Goal: Information Seeking & Learning: Learn about a topic

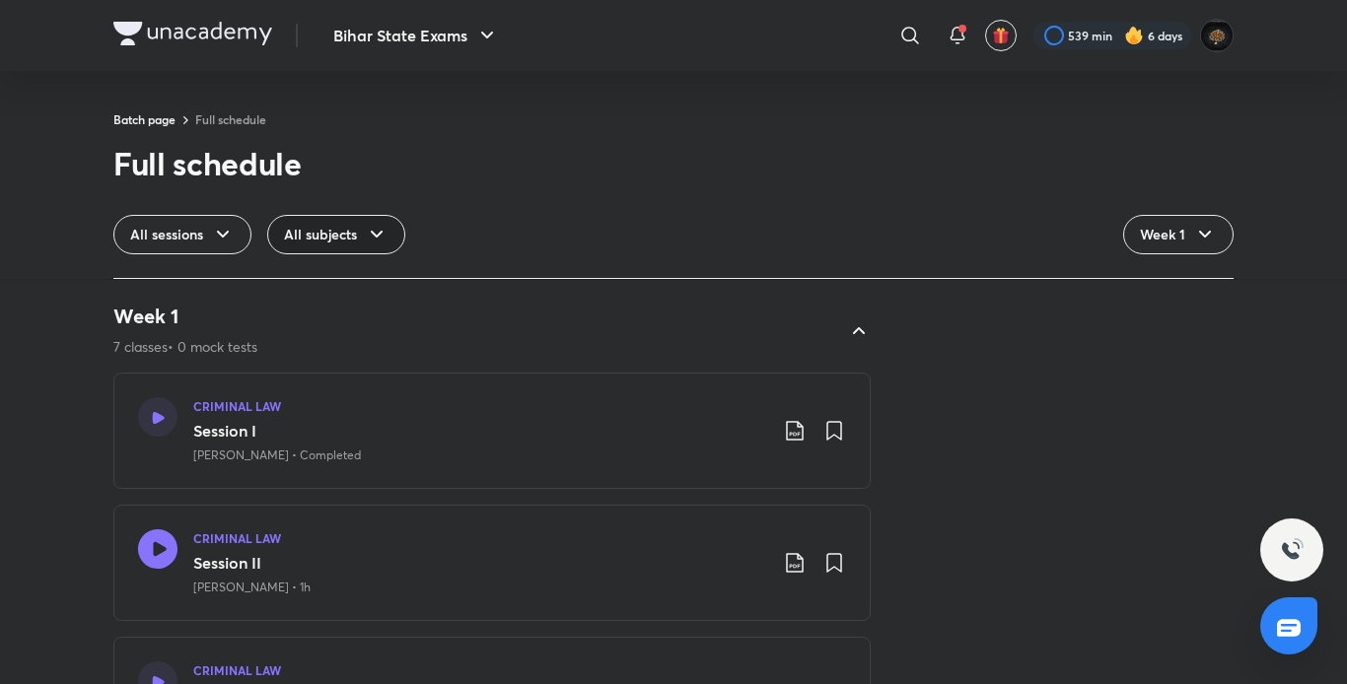
click at [377, 235] on icon at bounding box center [377, 234] width 12 height 7
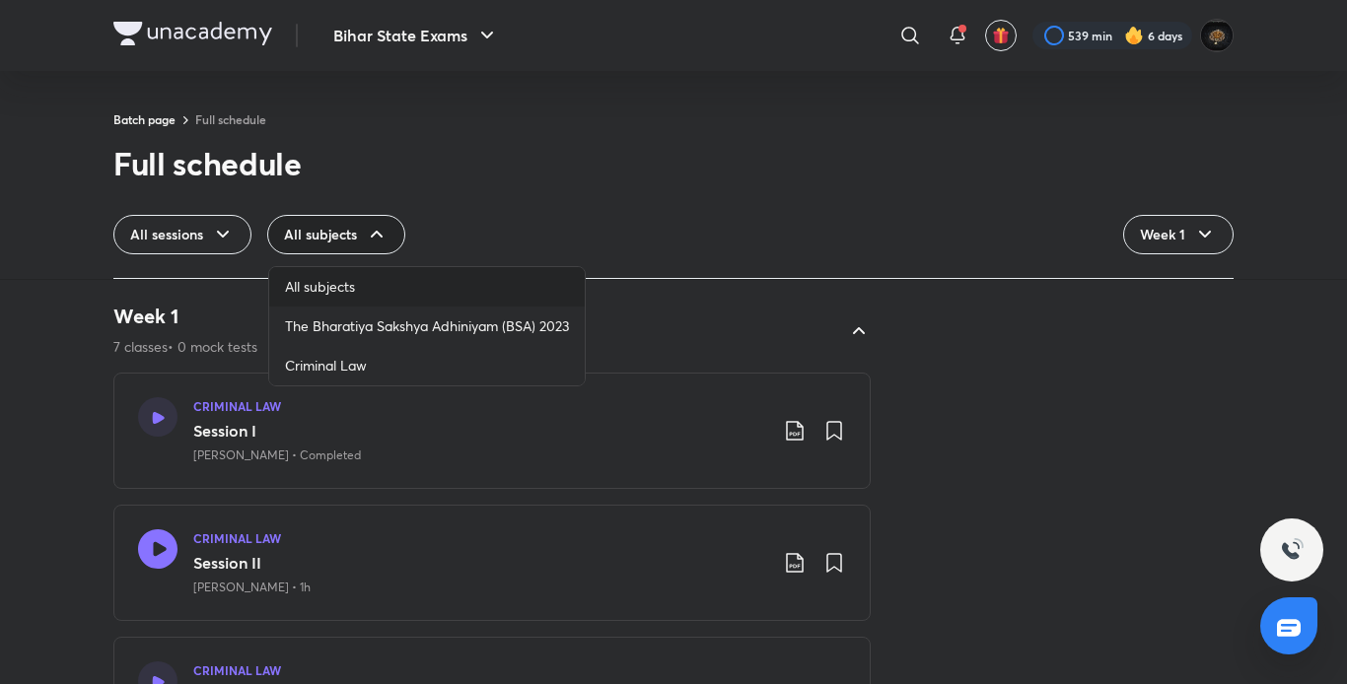
click at [341, 286] on span "All subjects" at bounding box center [320, 287] width 70 height 20
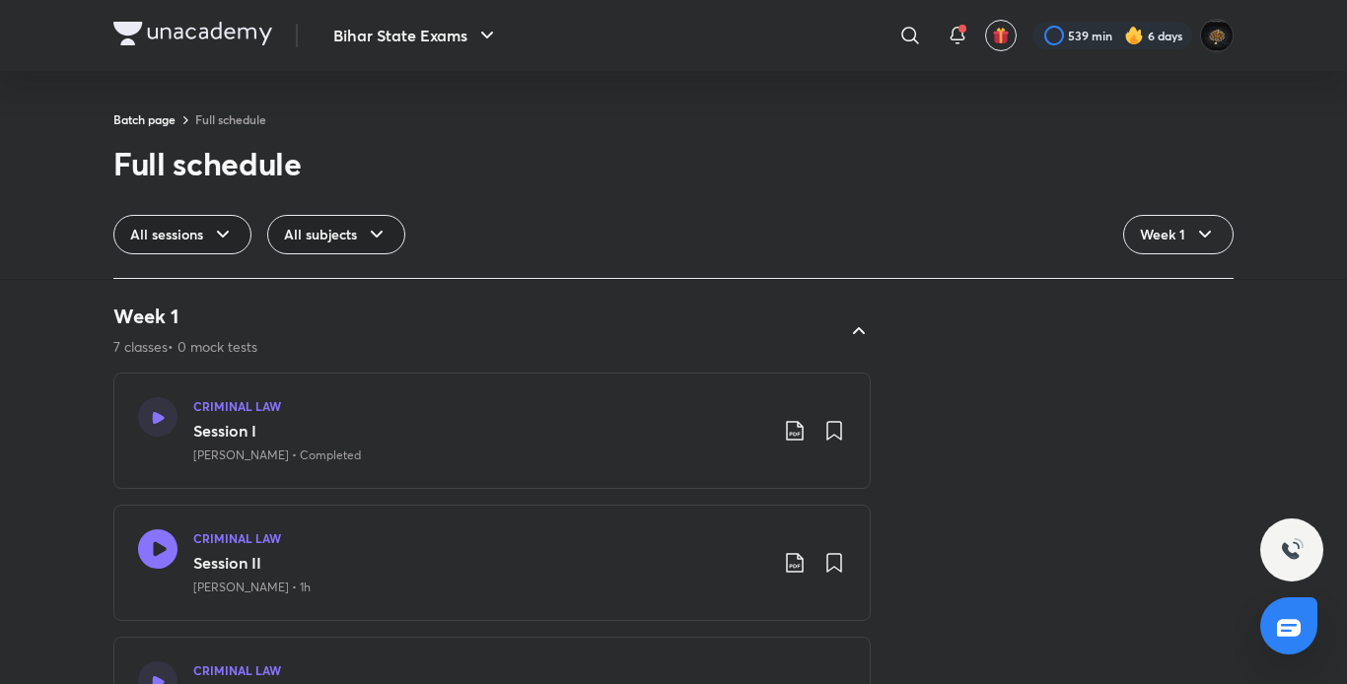
click at [209, 225] on div "All sessions" at bounding box center [182, 234] width 138 height 39
click at [171, 290] on span "All sessions" at bounding box center [164, 287] width 69 height 20
click at [183, 34] on img at bounding box center [192, 34] width 159 height 24
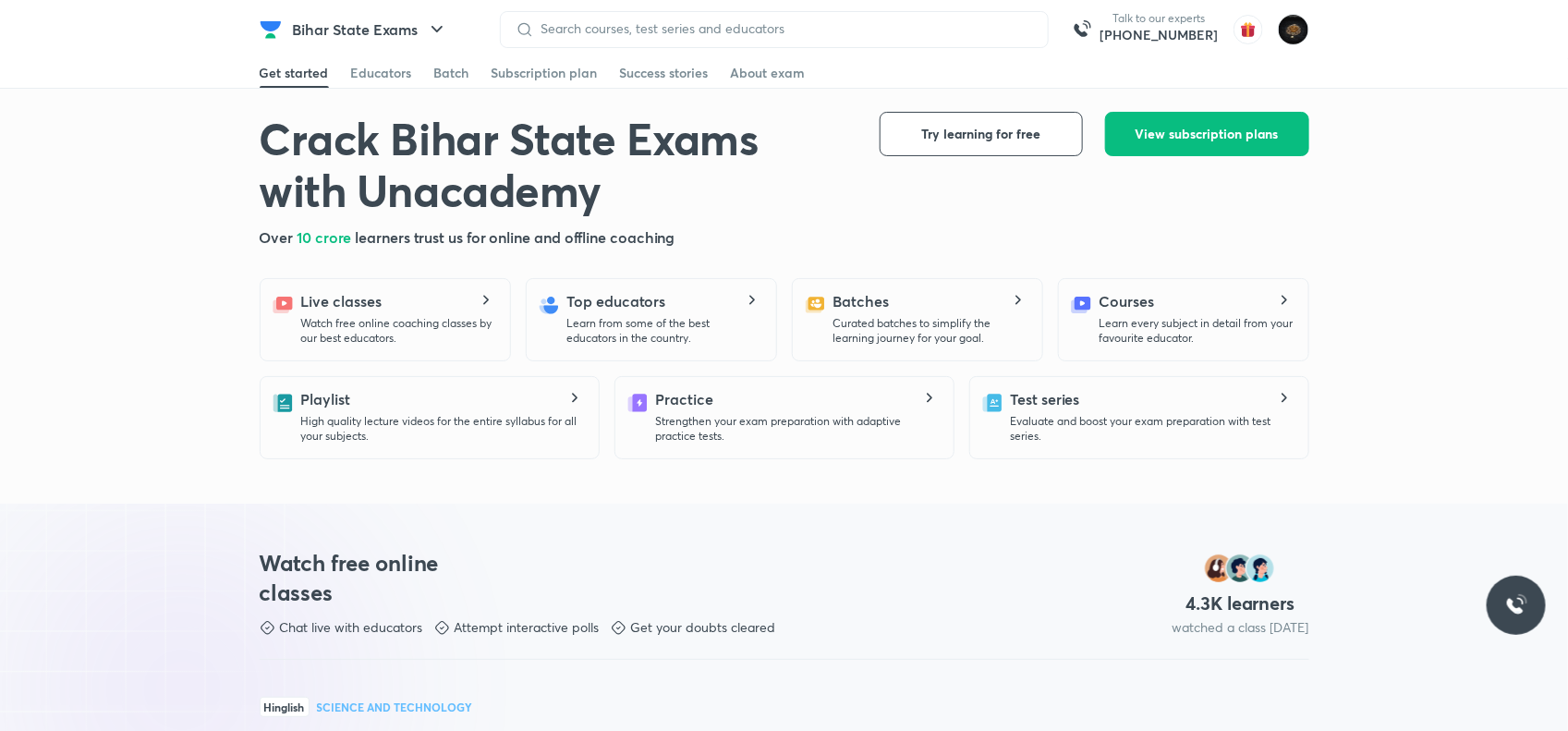
click at [613, 38] on div at bounding box center [774, 29] width 549 height 37
click at [606, 26] on input at bounding box center [784, 29] width 499 height 15
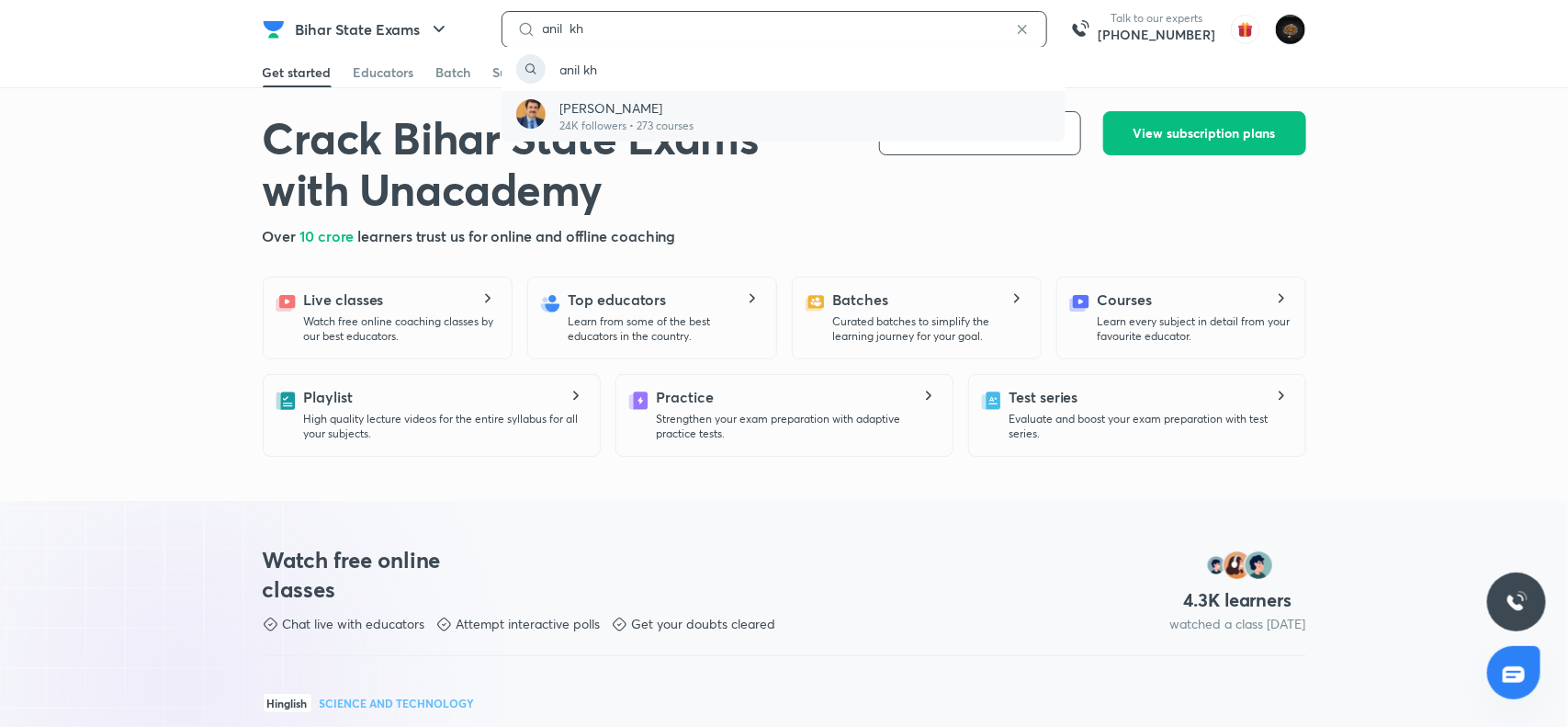
type input "anil kh"
click at [580, 129] on p "24K followers • 273 courses" at bounding box center [627, 126] width 134 height 17
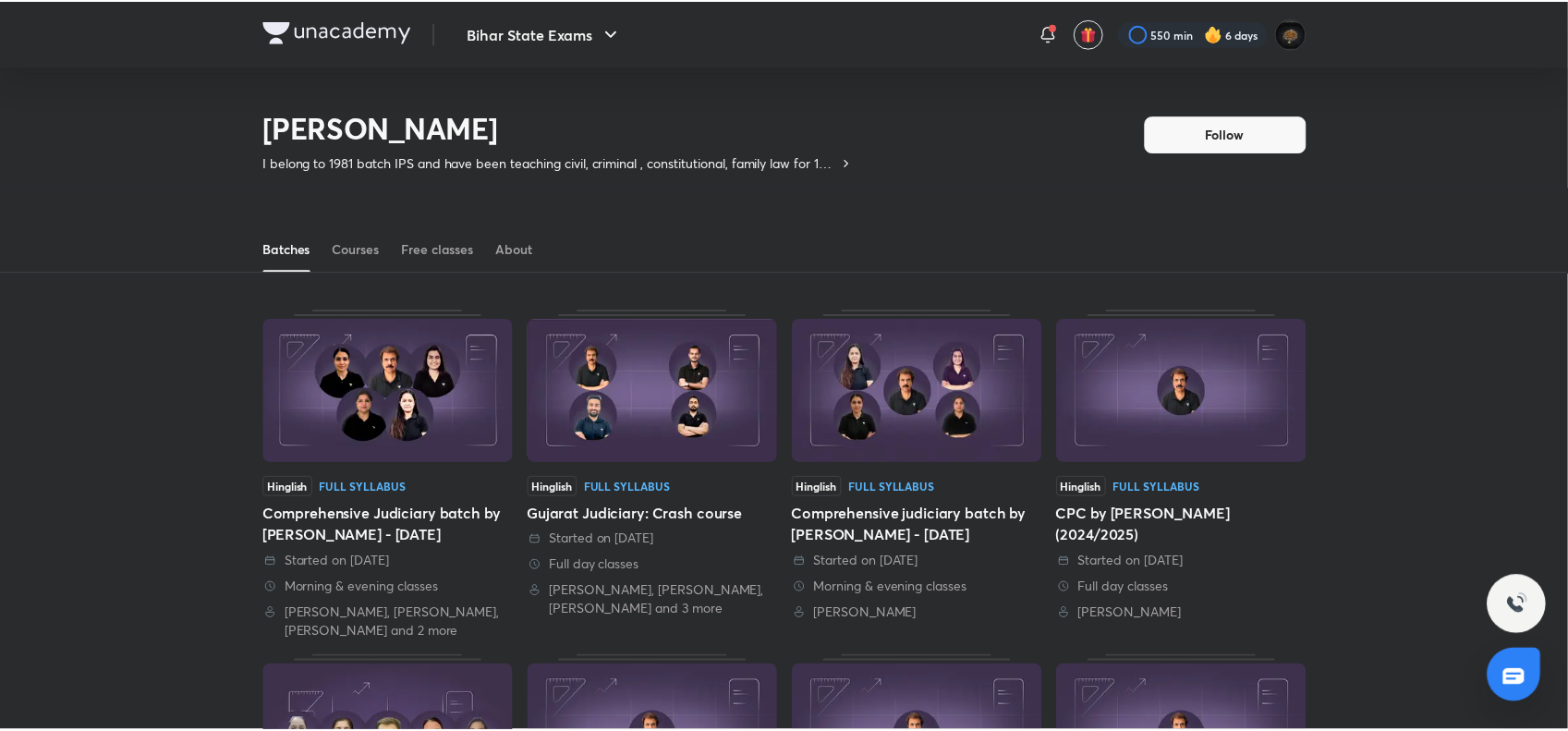
scroll to position [81, 0]
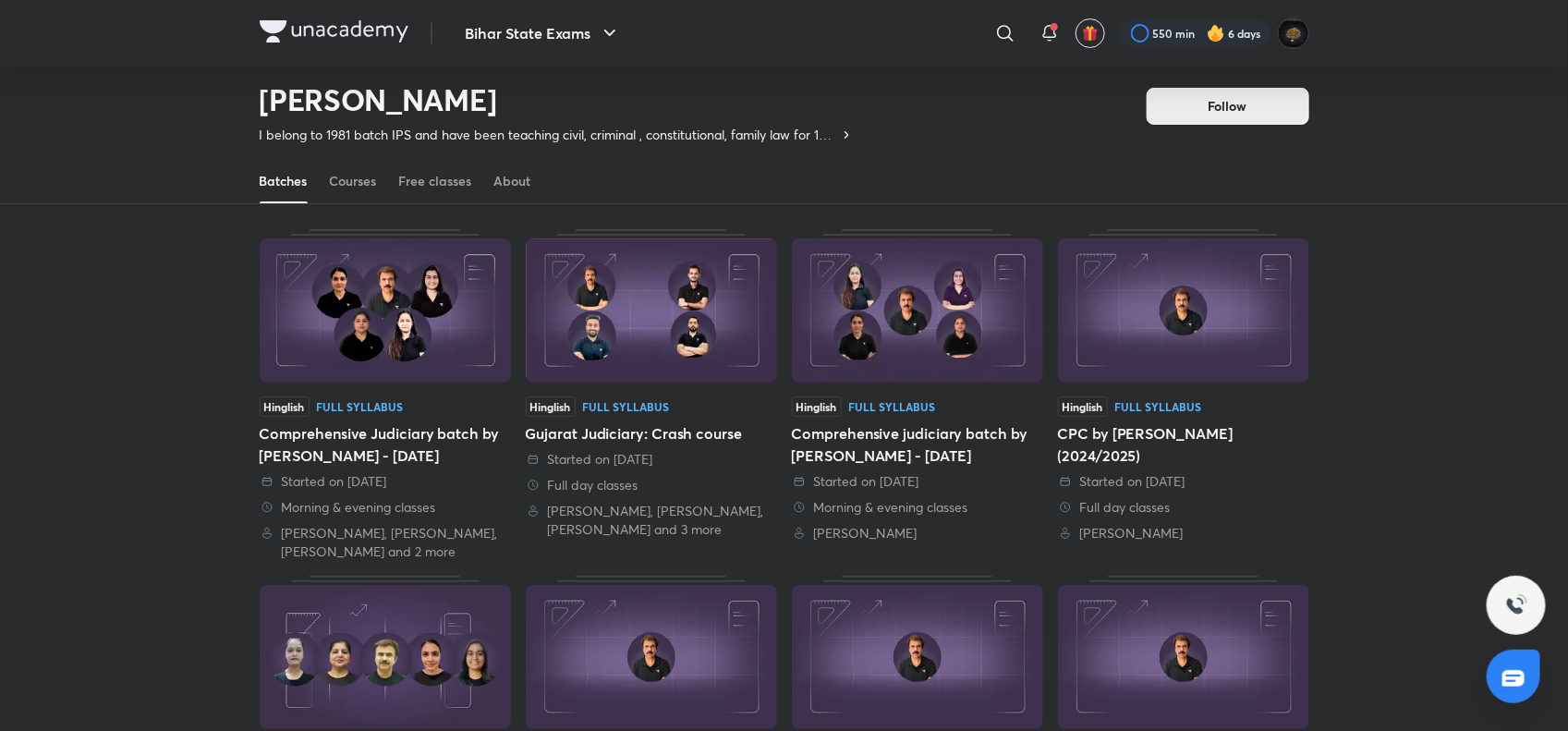
click at [1216, 99] on span "Follow" at bounding box center [1228, 107] width 38 height 19
click at [350, 175] on div "Courses" at bounding box center [353, 181] width 47 height 19
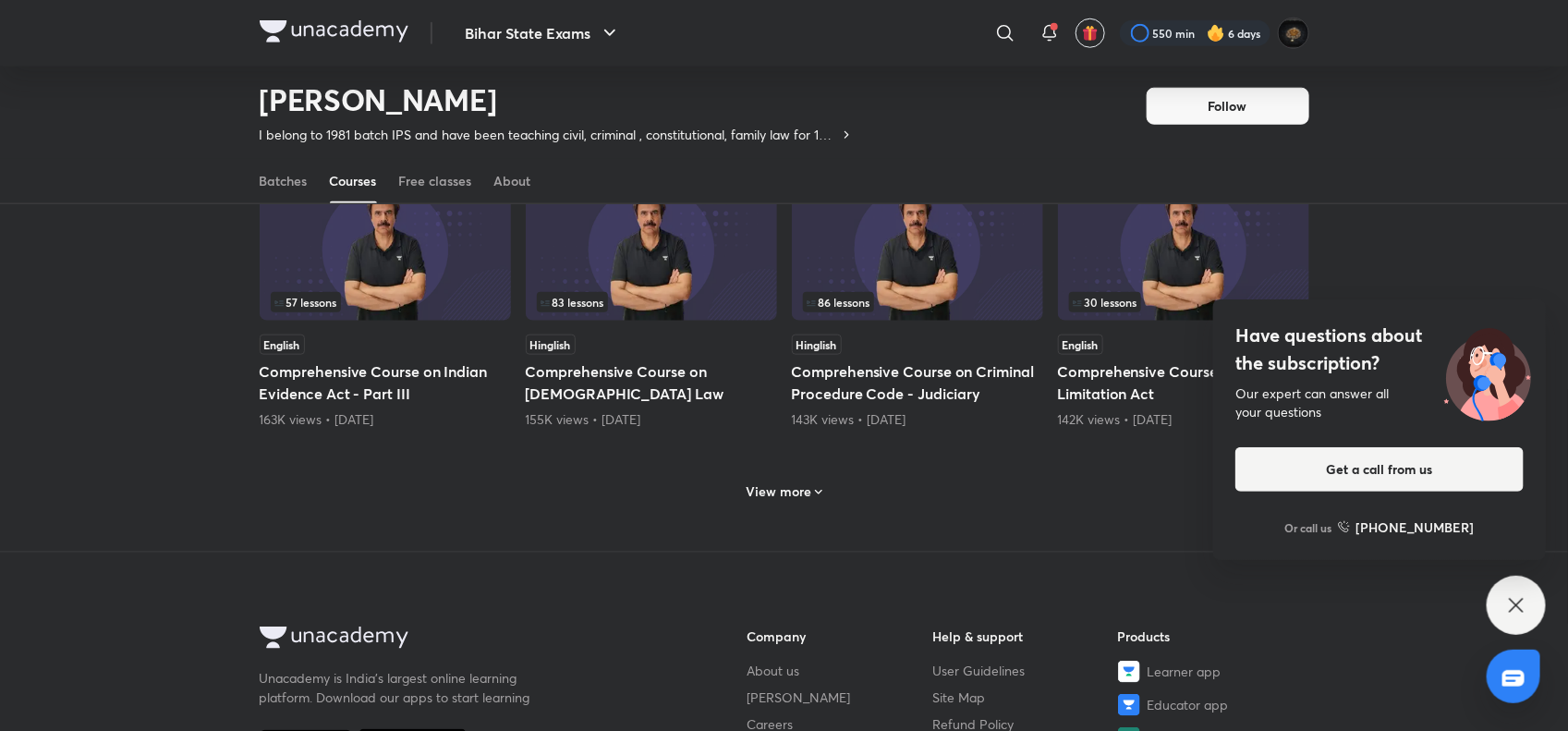
scroll to position [801, 0]
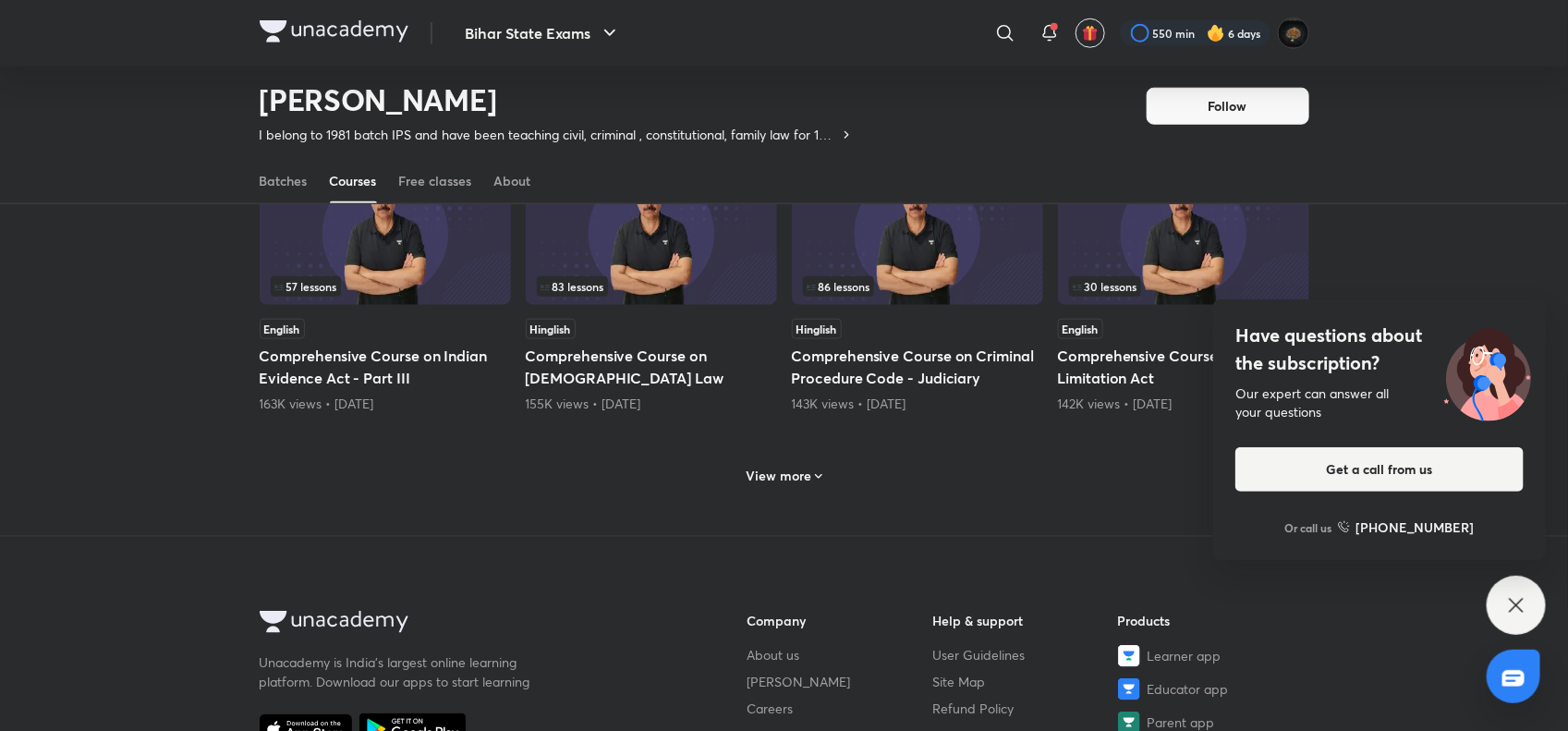
click at [793, 485] on h6 "View more" at bounding box center [779, 476] width 66 height 19
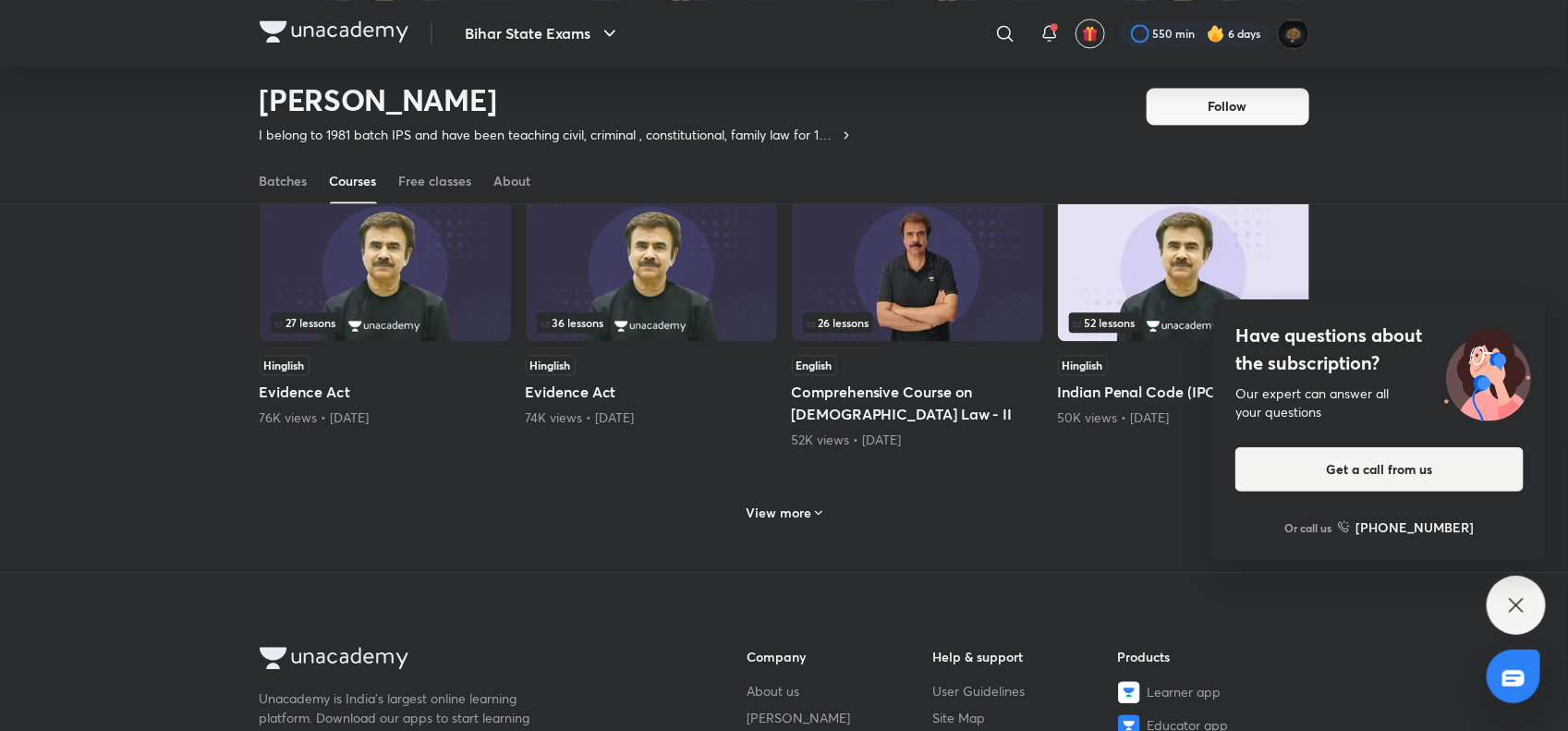
scroll to position [1682, 0]
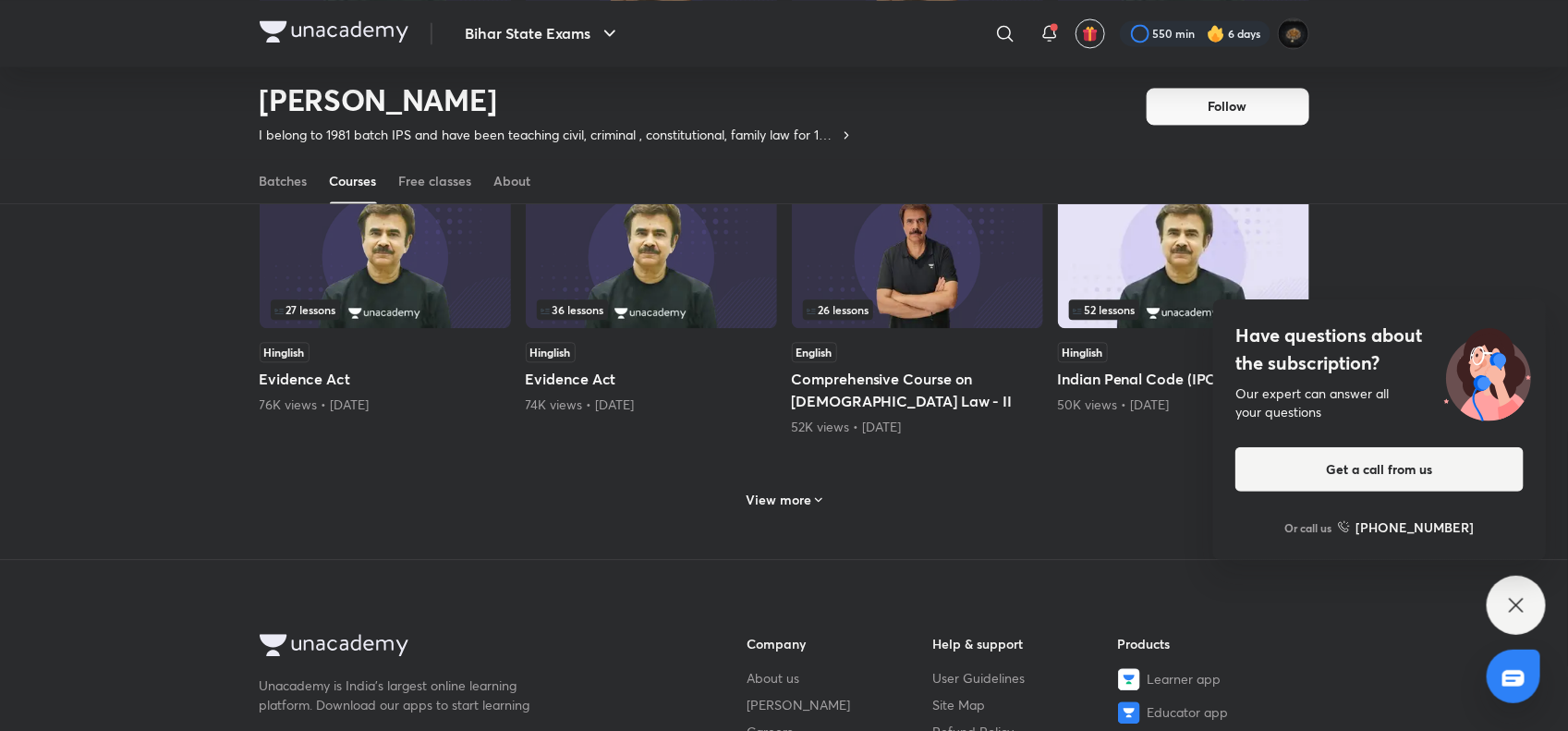
click at [801, 491] on h6 "View more" at bounding box center [779, 500] width 66 height 19
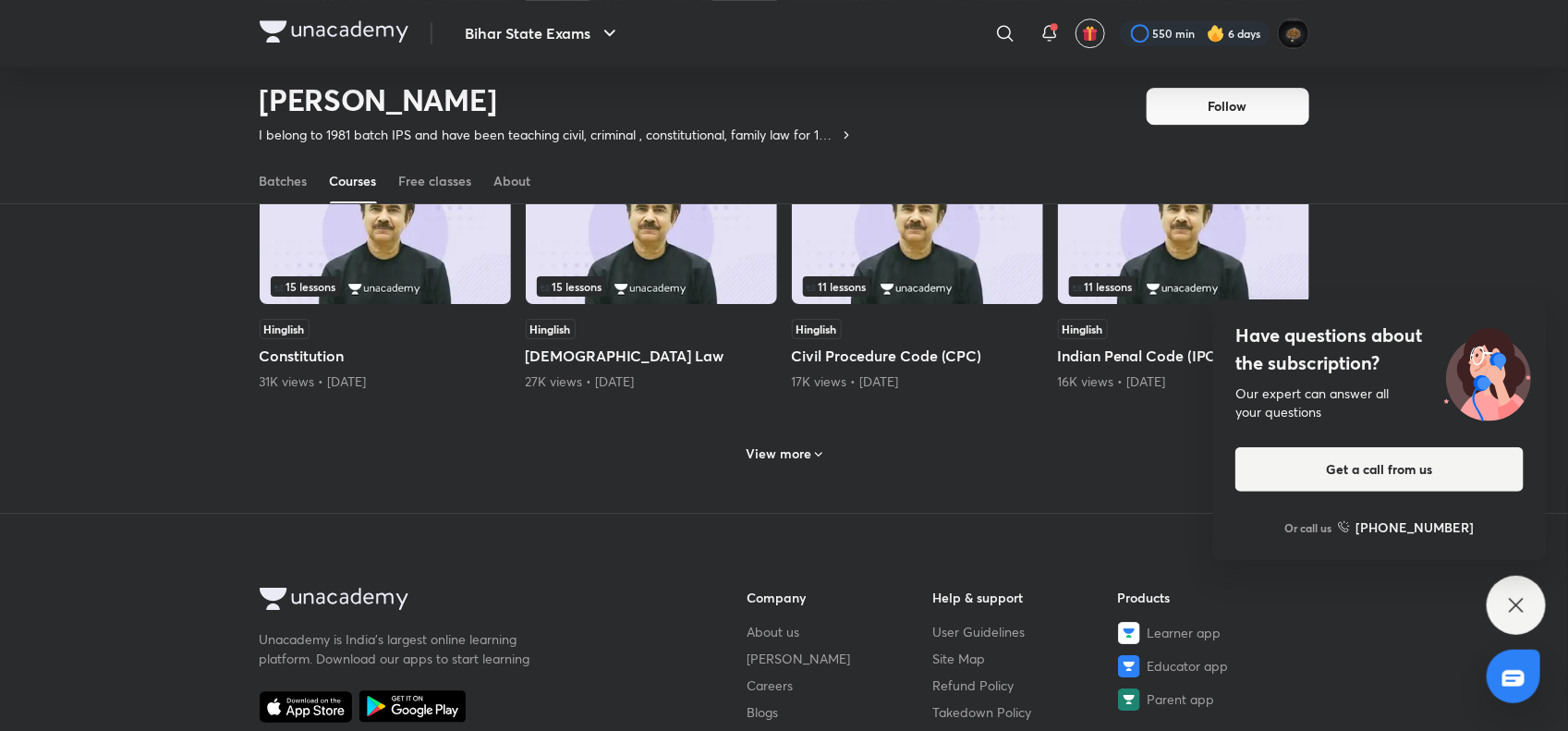
scroll to position [2569, 0]
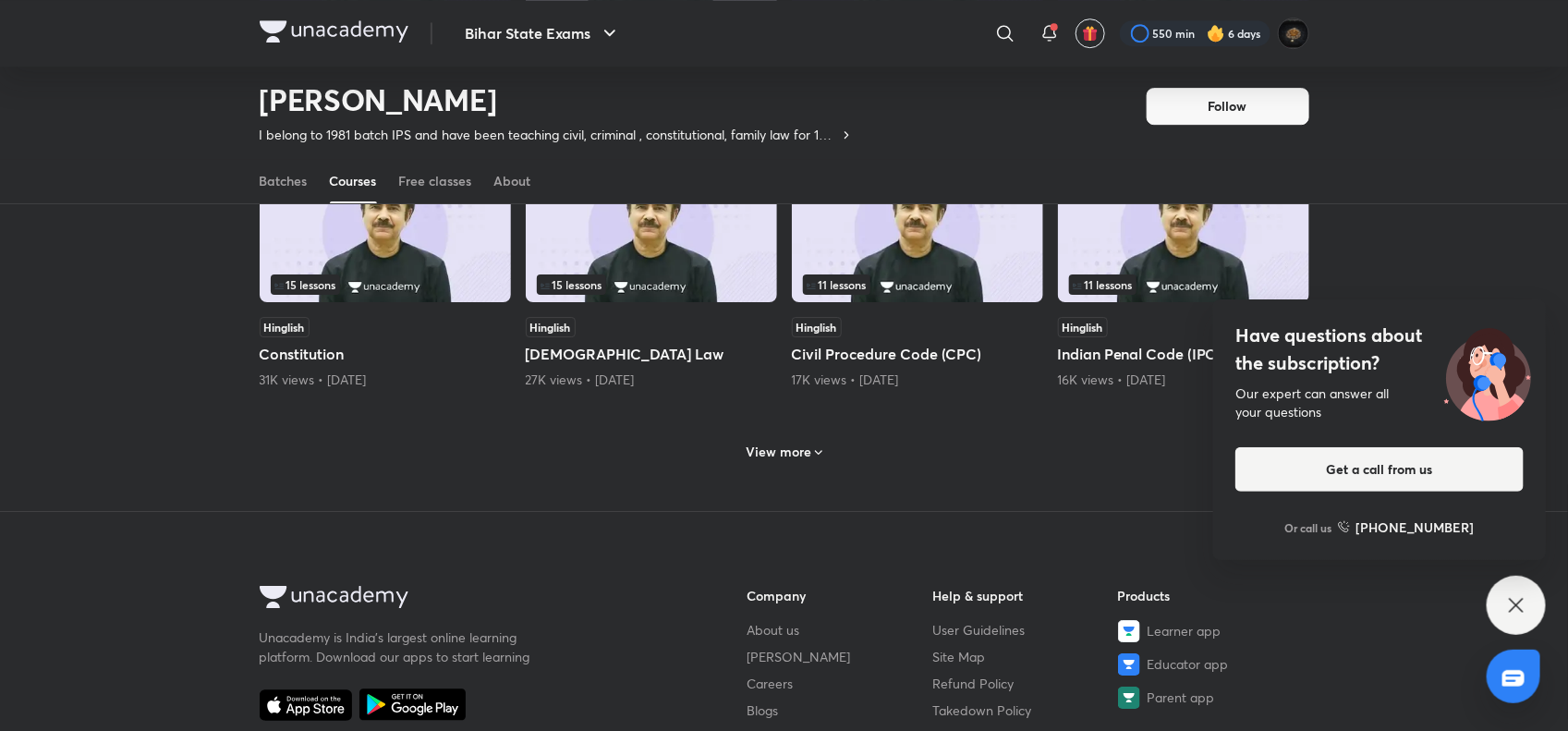
click at [800, 445] on h6 "View more" at bounding box center [779, 452] width 66 height 19
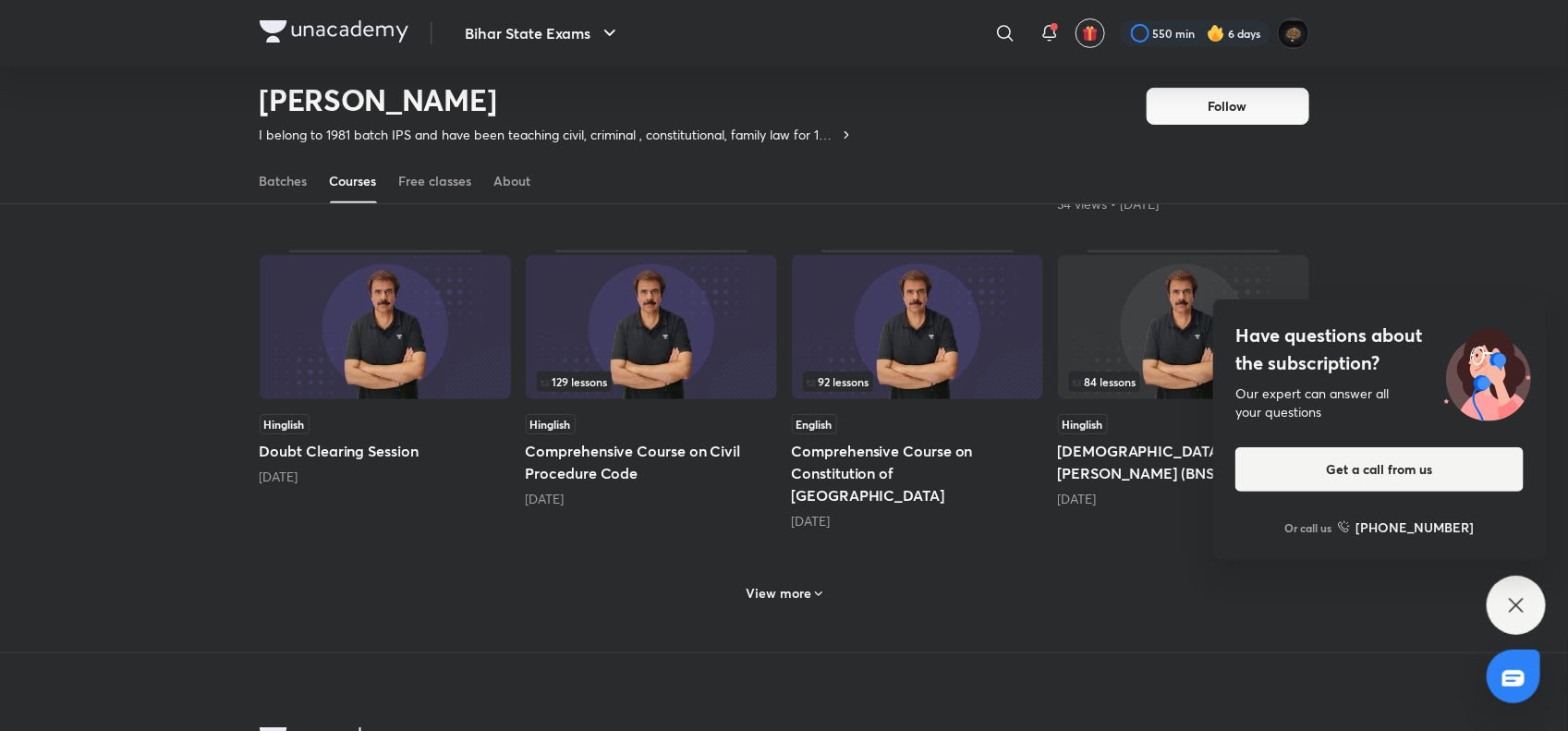
scroll to position [3346, 0]
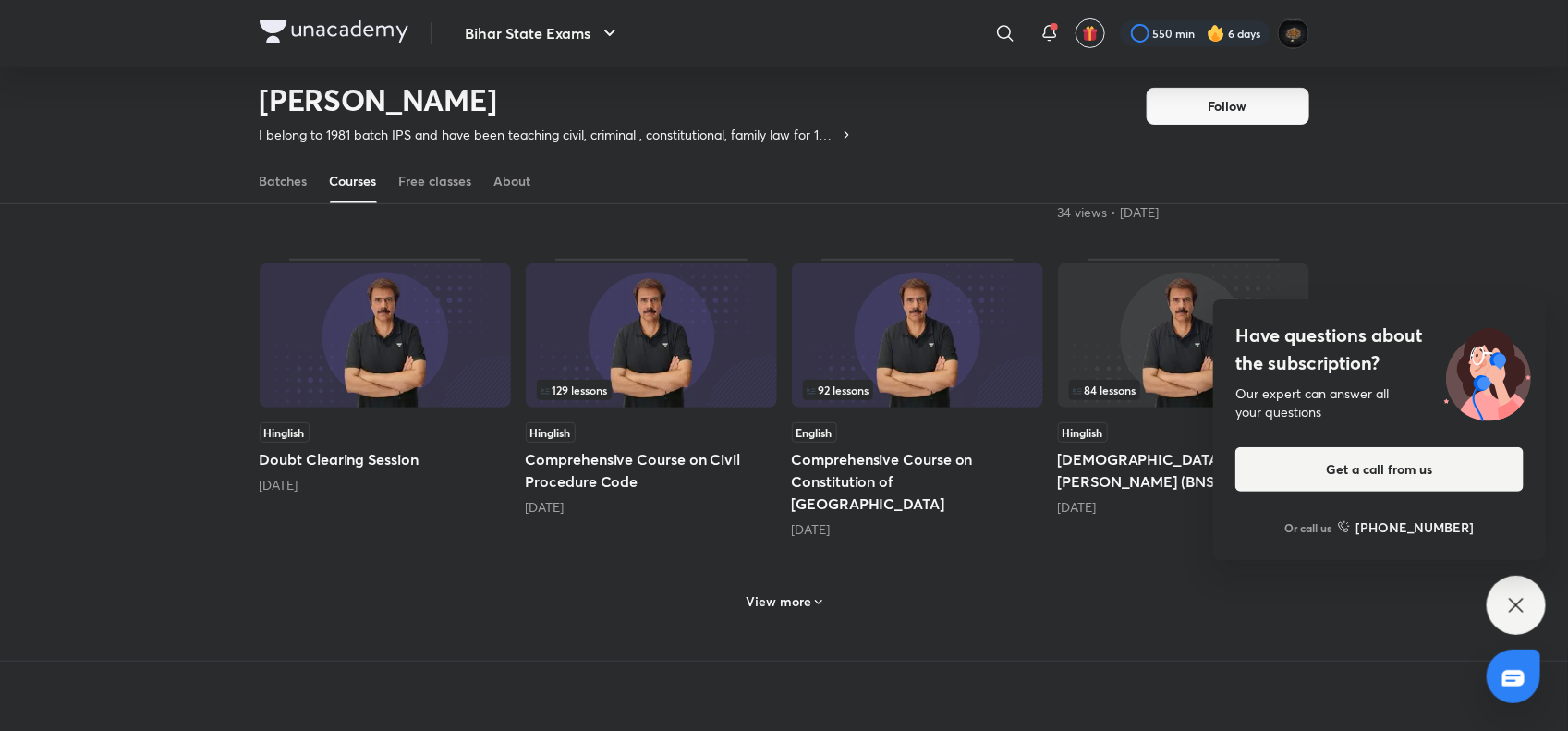
click at [809, 592] on h6 "View more" at bounding box center [779, 602] width 66 height 19
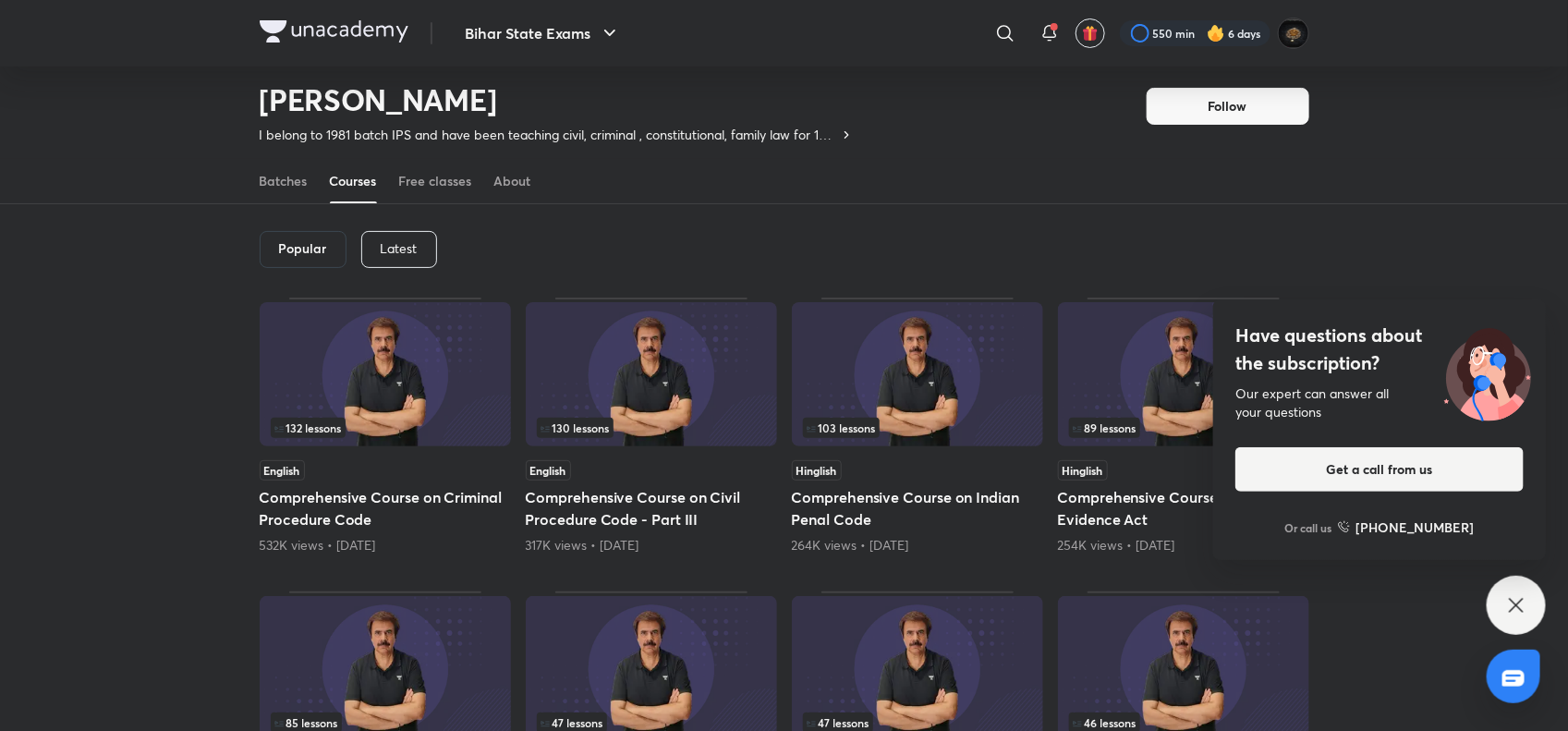
scroll to position [0, 0]
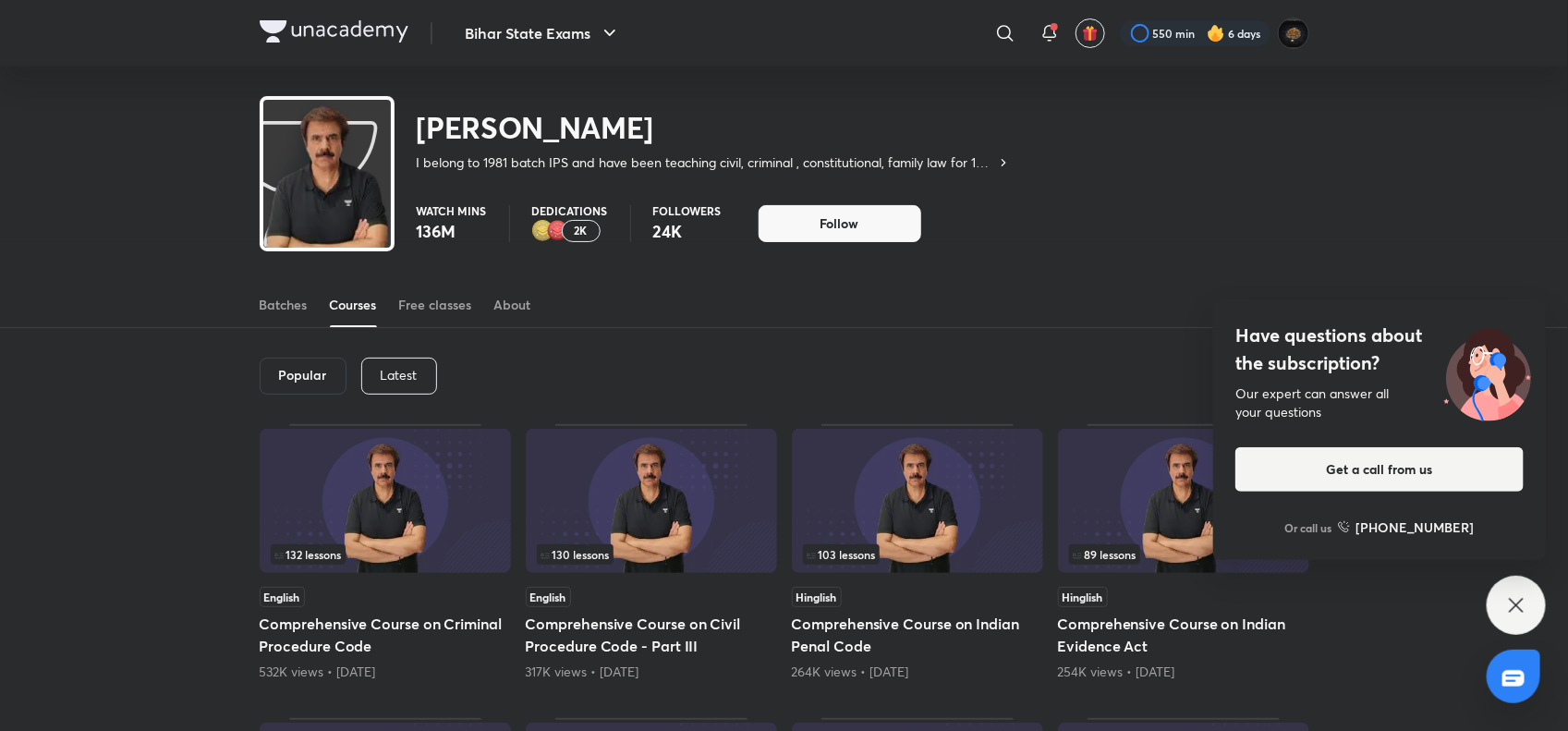
click at [306, 388] on div "Popular" at bounding box center [303, 376] width 87 height 37
click at [306, 379] on h6 "Popular" at bounding box center [303, 375] width 48 height 15
click at [1000, 25] on icon at bounding box center [1006, 34] width 22 height 22
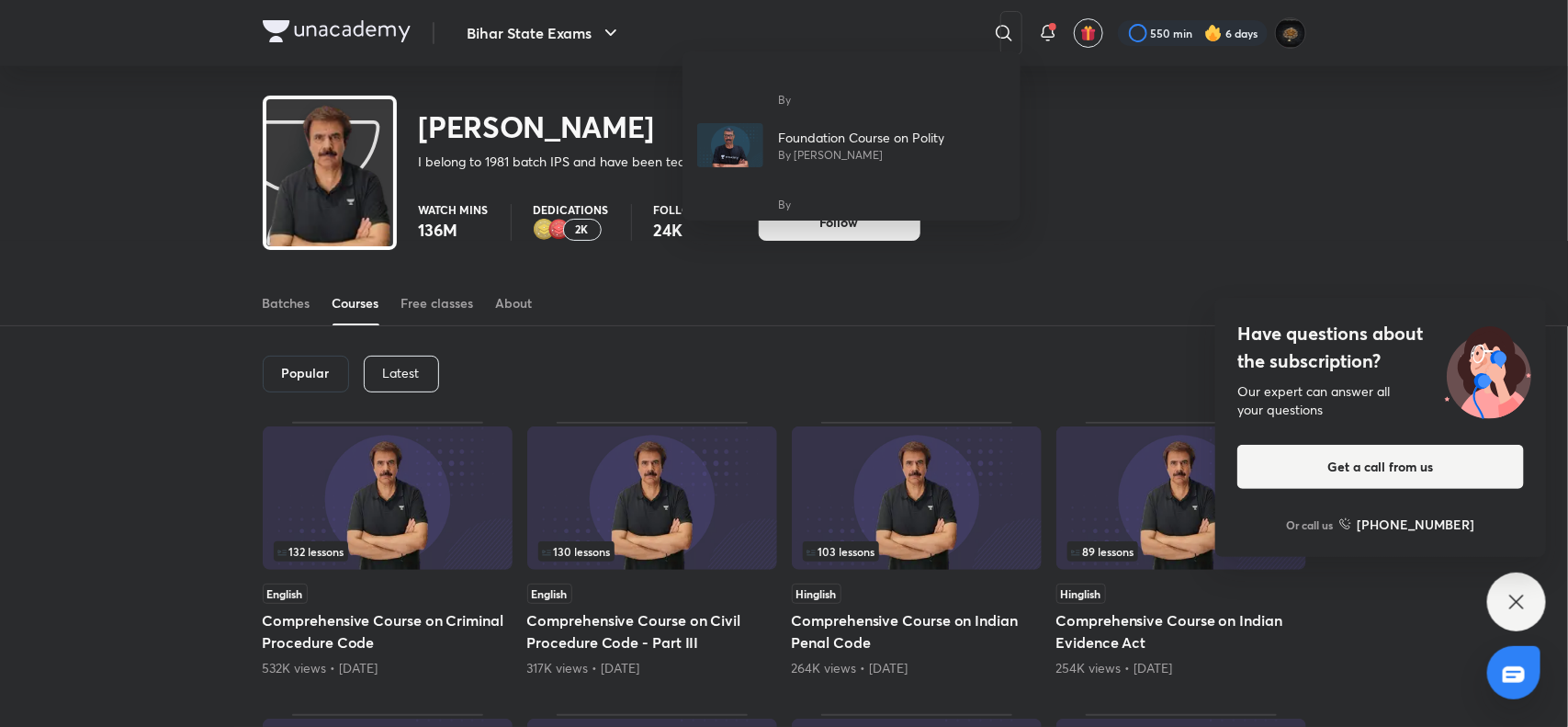
click at [828, 29] on div "By Foundation Course on Polity By [PERSON_NAME] By" at bounding box center [784, 364] width 1568 height 727
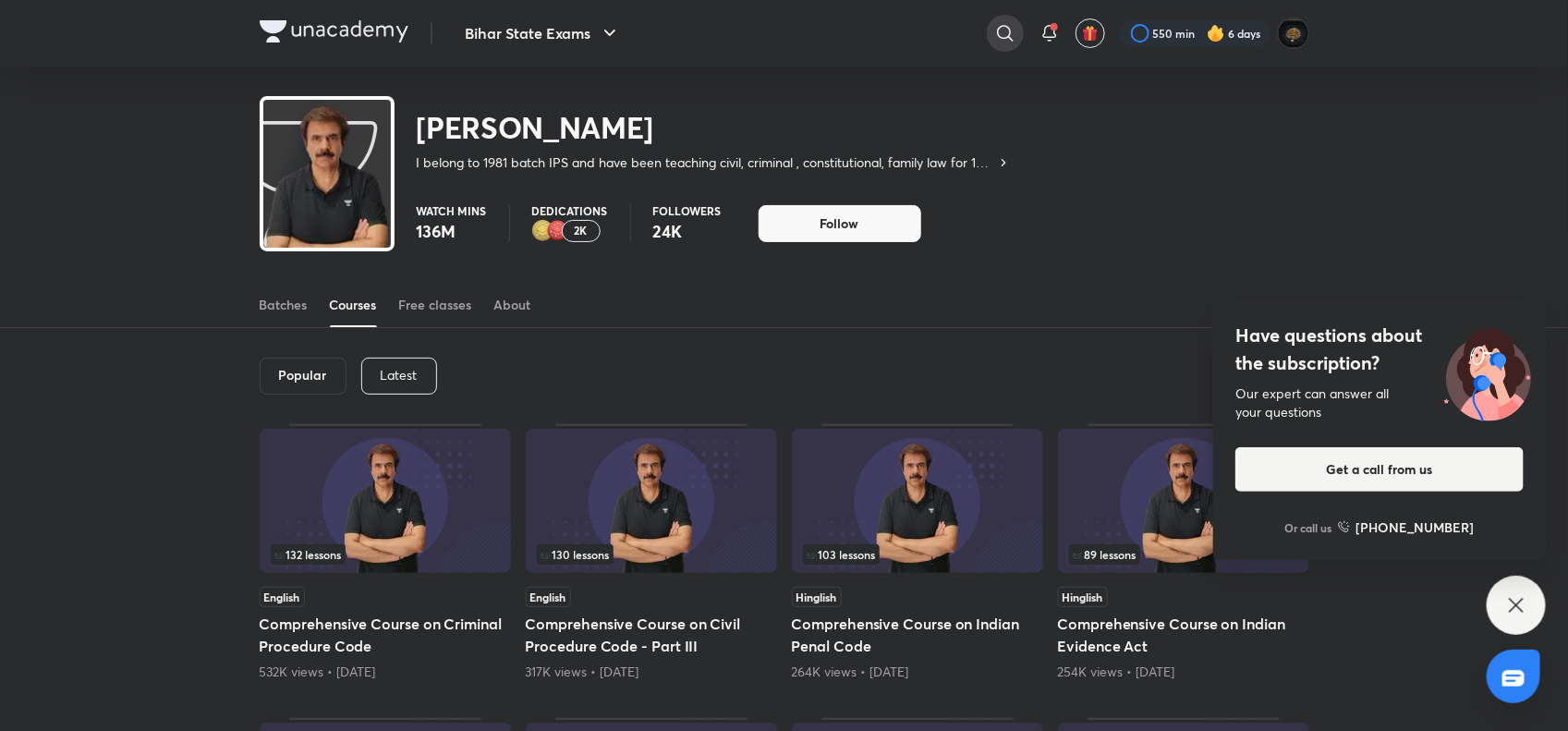
click at [1006, 29] on icon at bounding box center [1006, 34] width 22 height 22
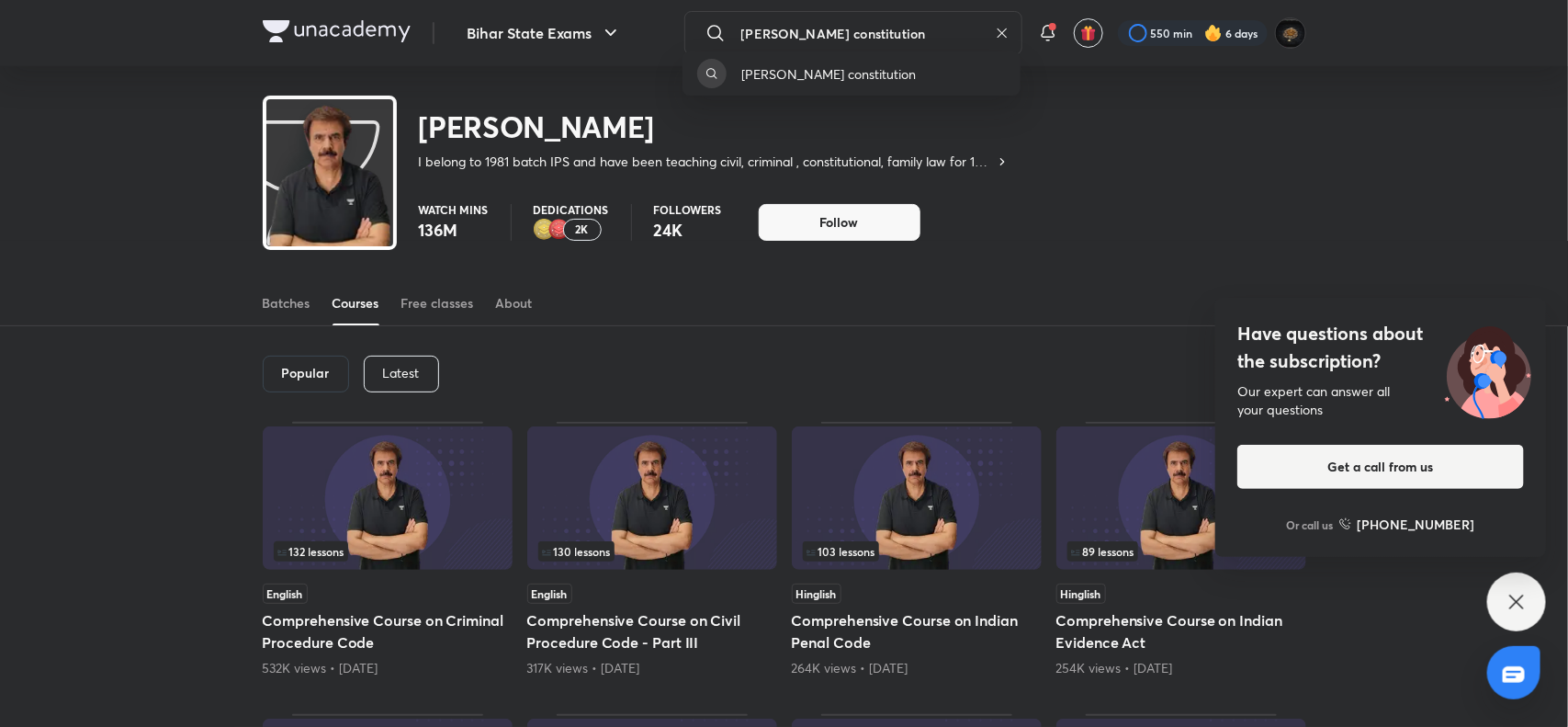
type input "[PERSON_NAME] constitution"
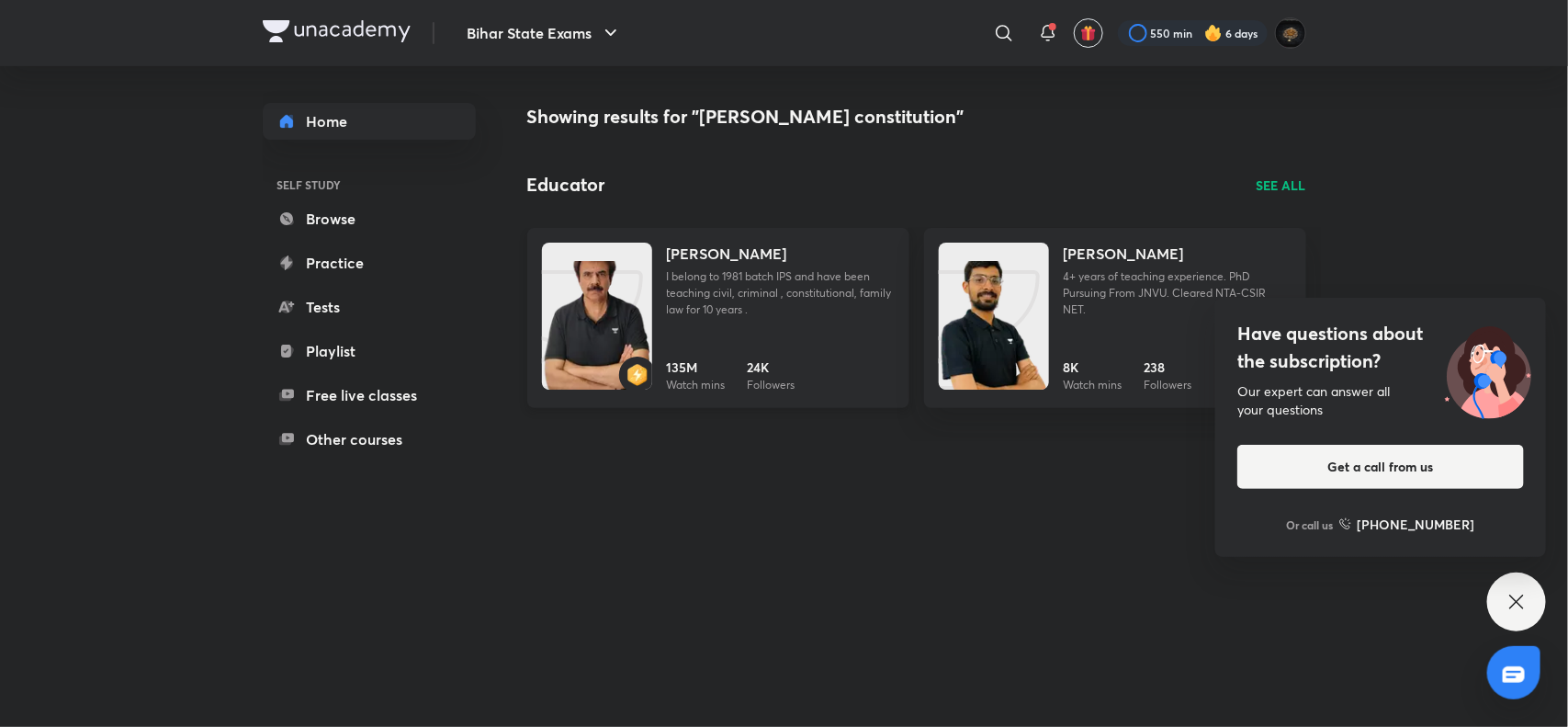
click at [705, 268] on p "I belong to 1981 batch IPS and have been teaching civil, criminal , constitutio…" at bounding box center [781, 293] width 228 height 49
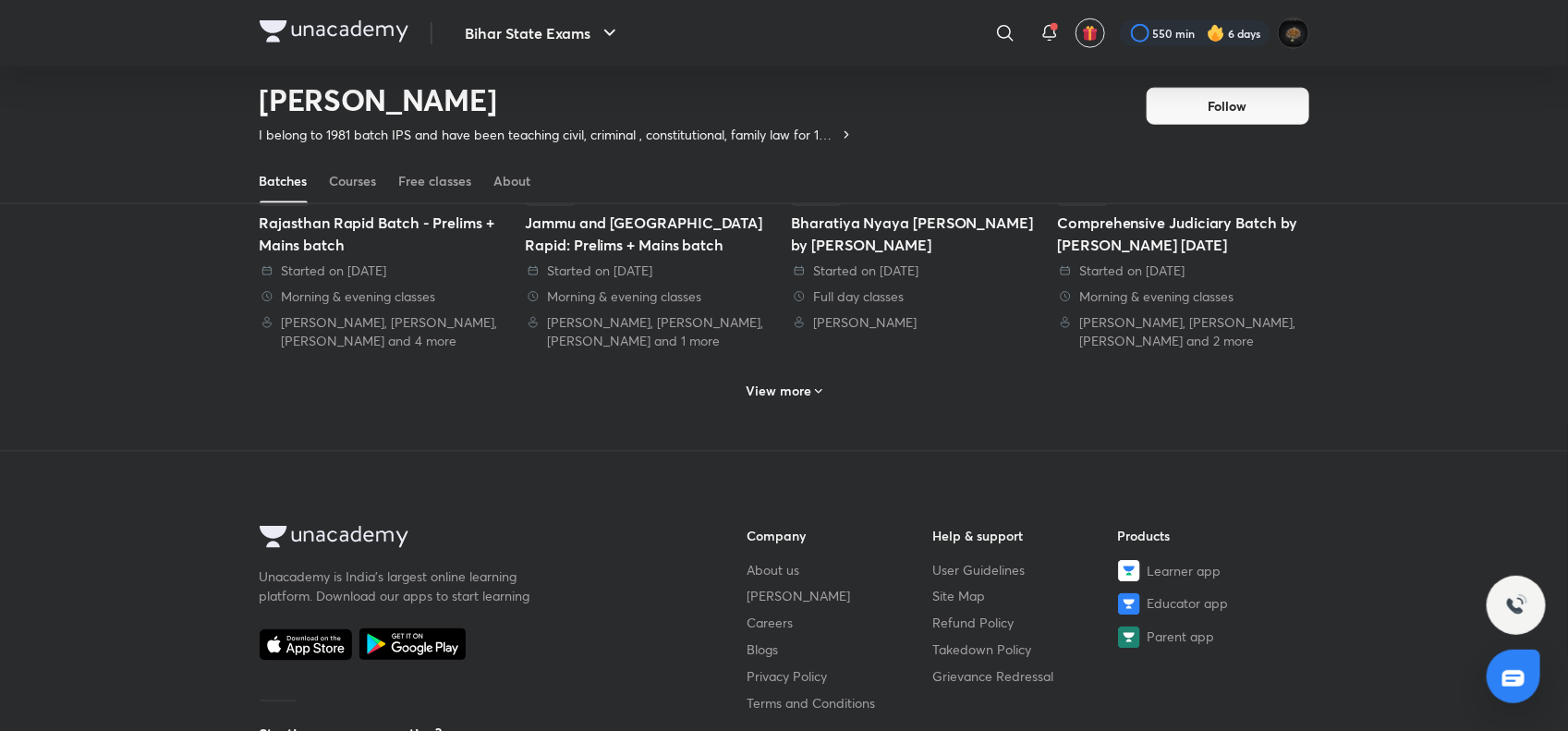
scroll to position [967, 0]
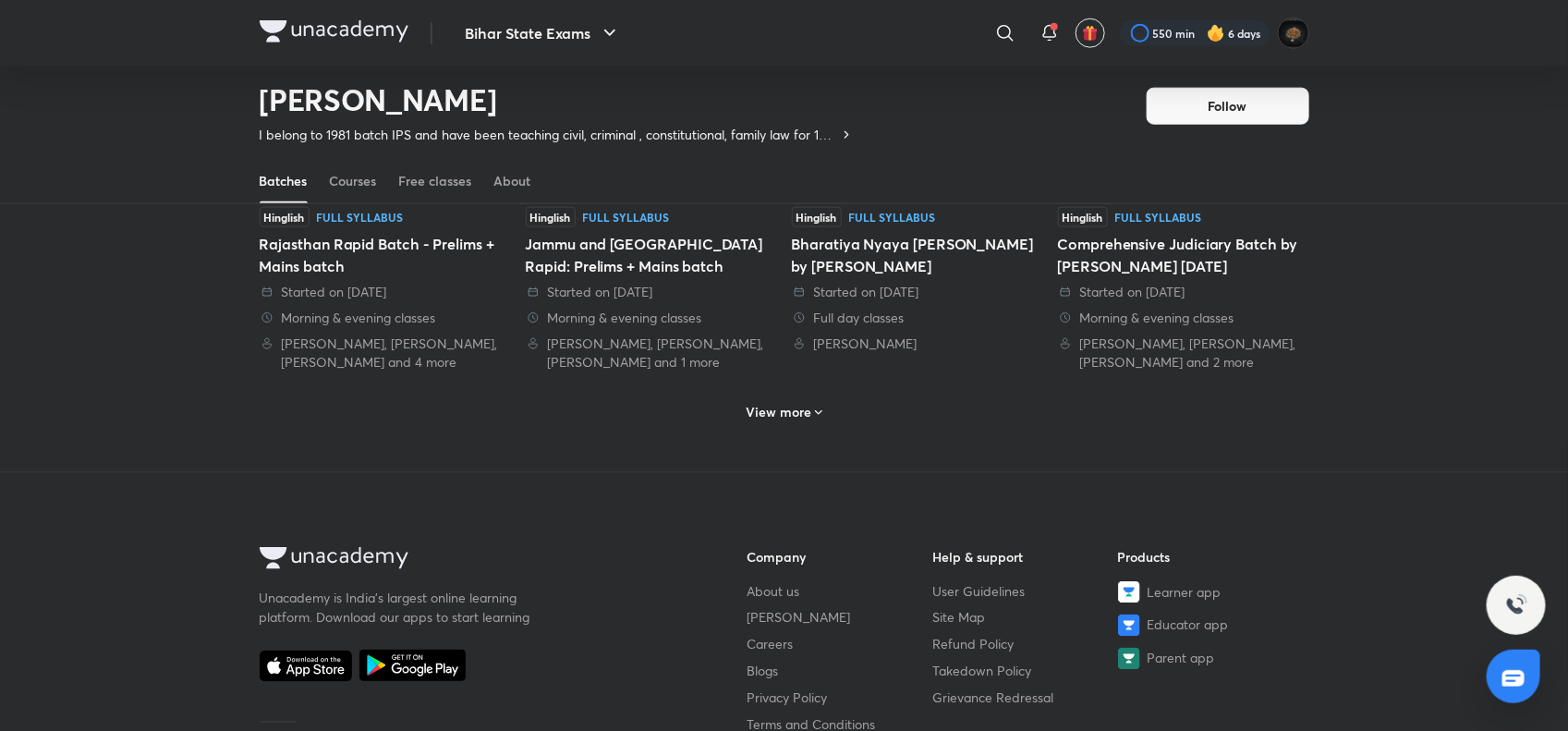
click at [764, 409] on h6 "View more" at bounding box center [779, 412] width 66 height 19
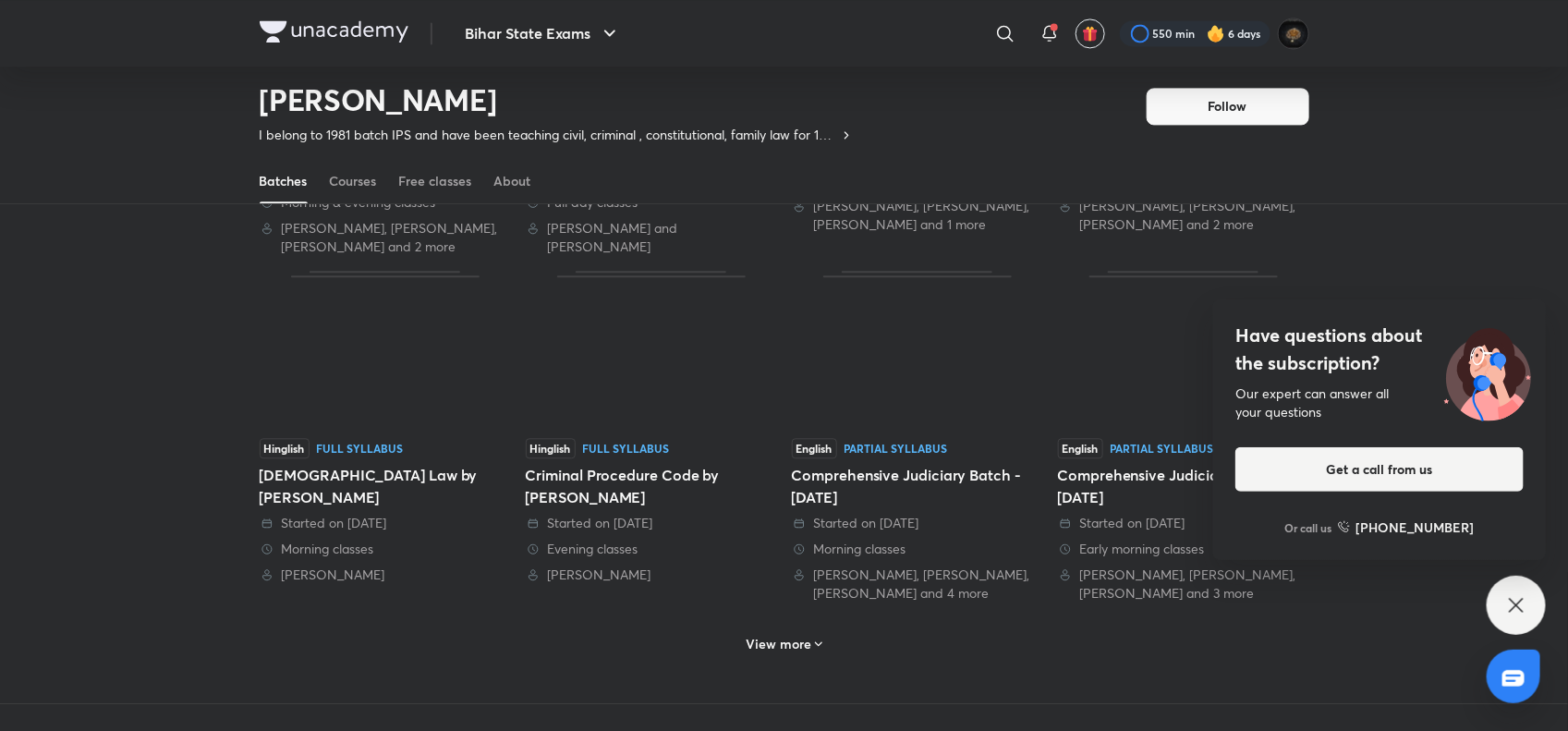
scroll to position [1813, 0]
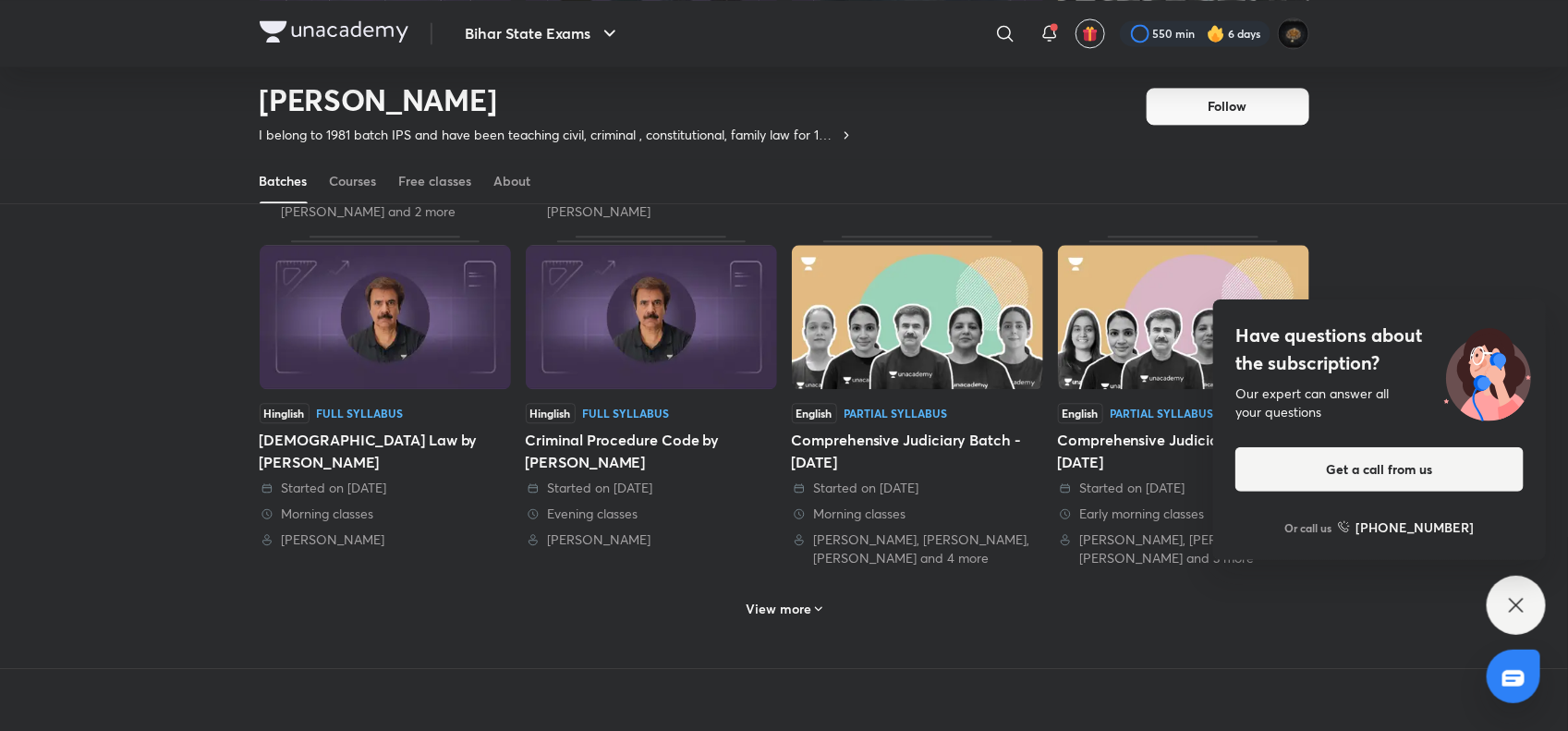
click at [784, 607] on h6 "View more" at bounding box center [779, 609] width 66 height 19
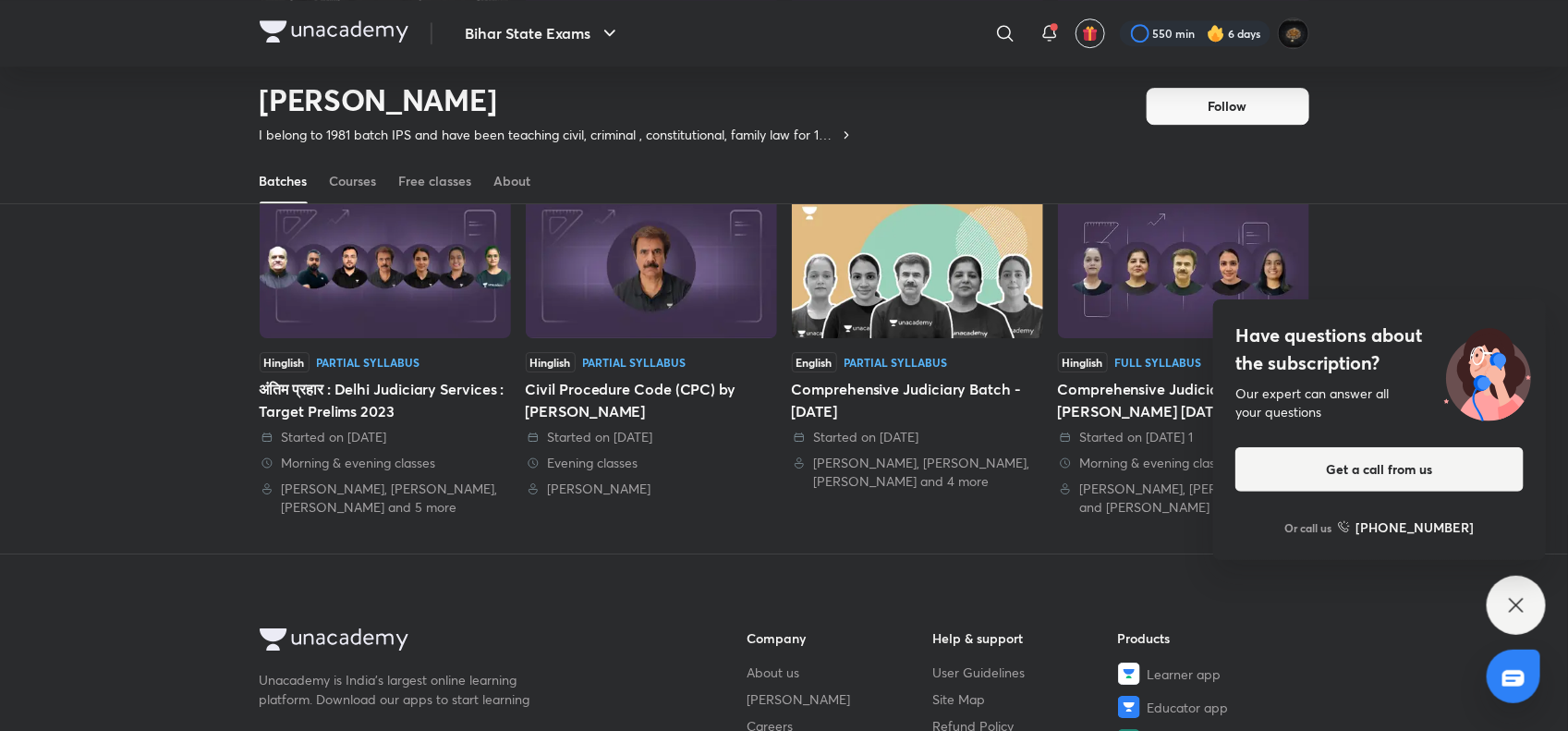
scroll to position [2504, 0]
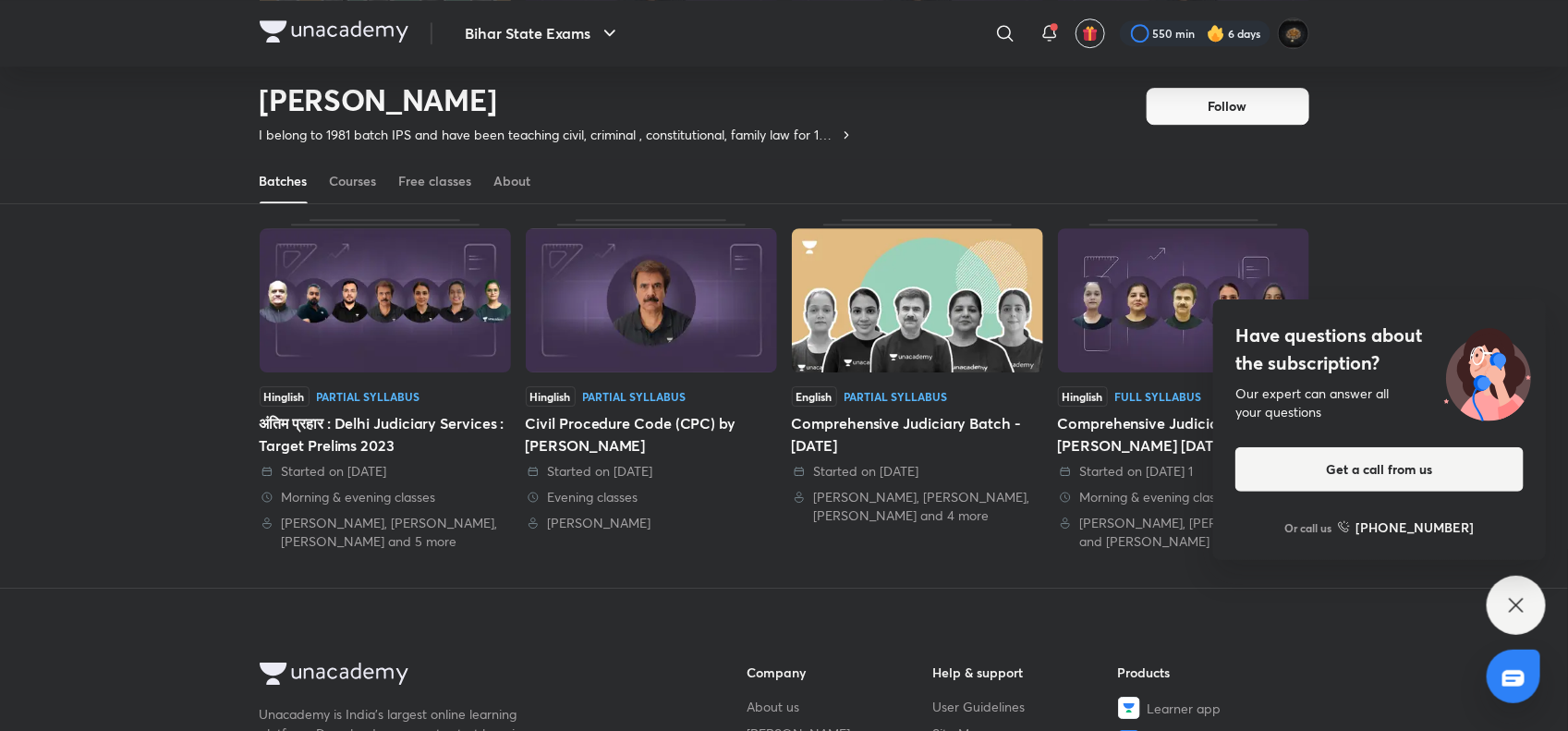
click at [1525, 621] on div "Have questions about the subscription? Our expert can answer all your questions…" at bounding box center [1516, 604] width 59 height 59
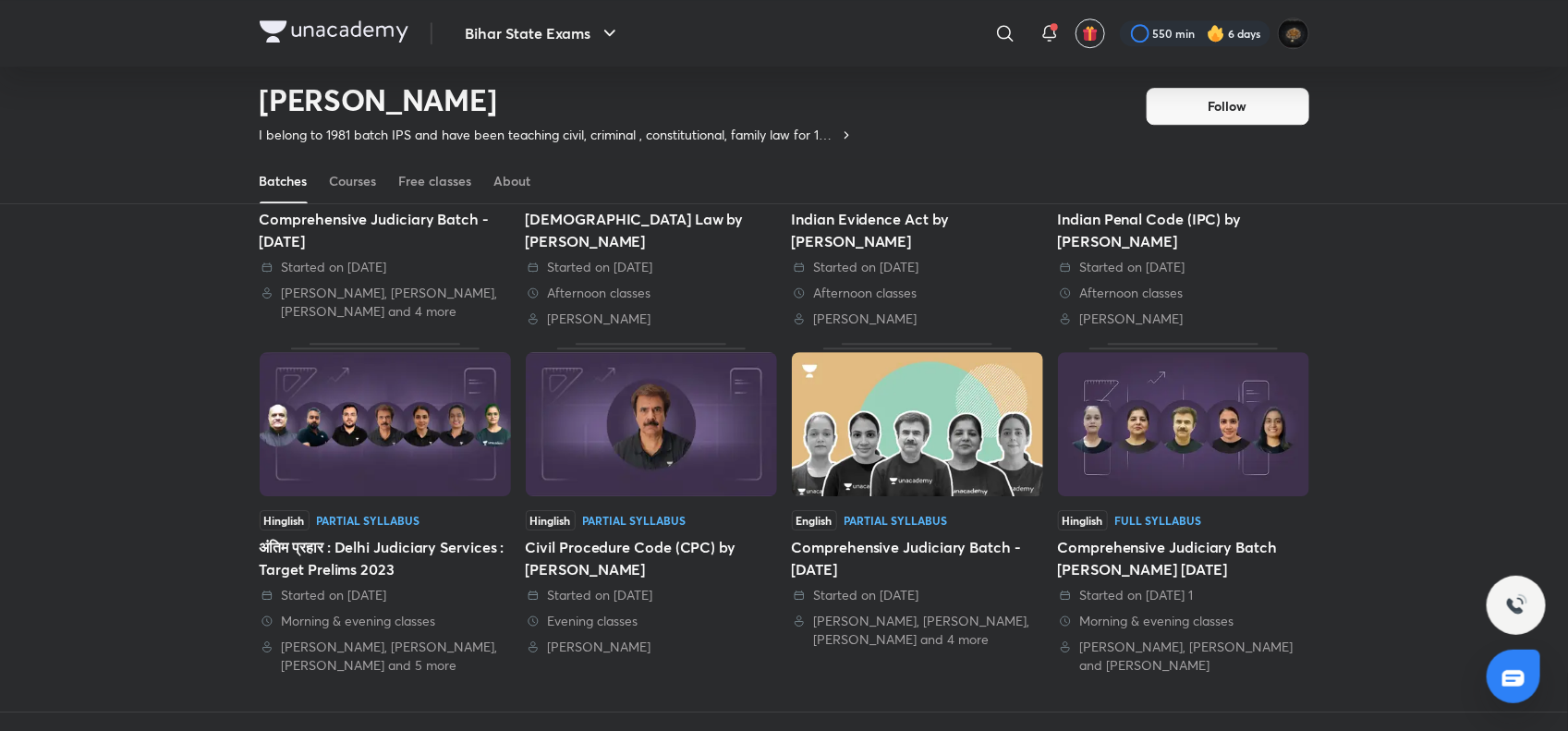
scroll to position [2375, 0]
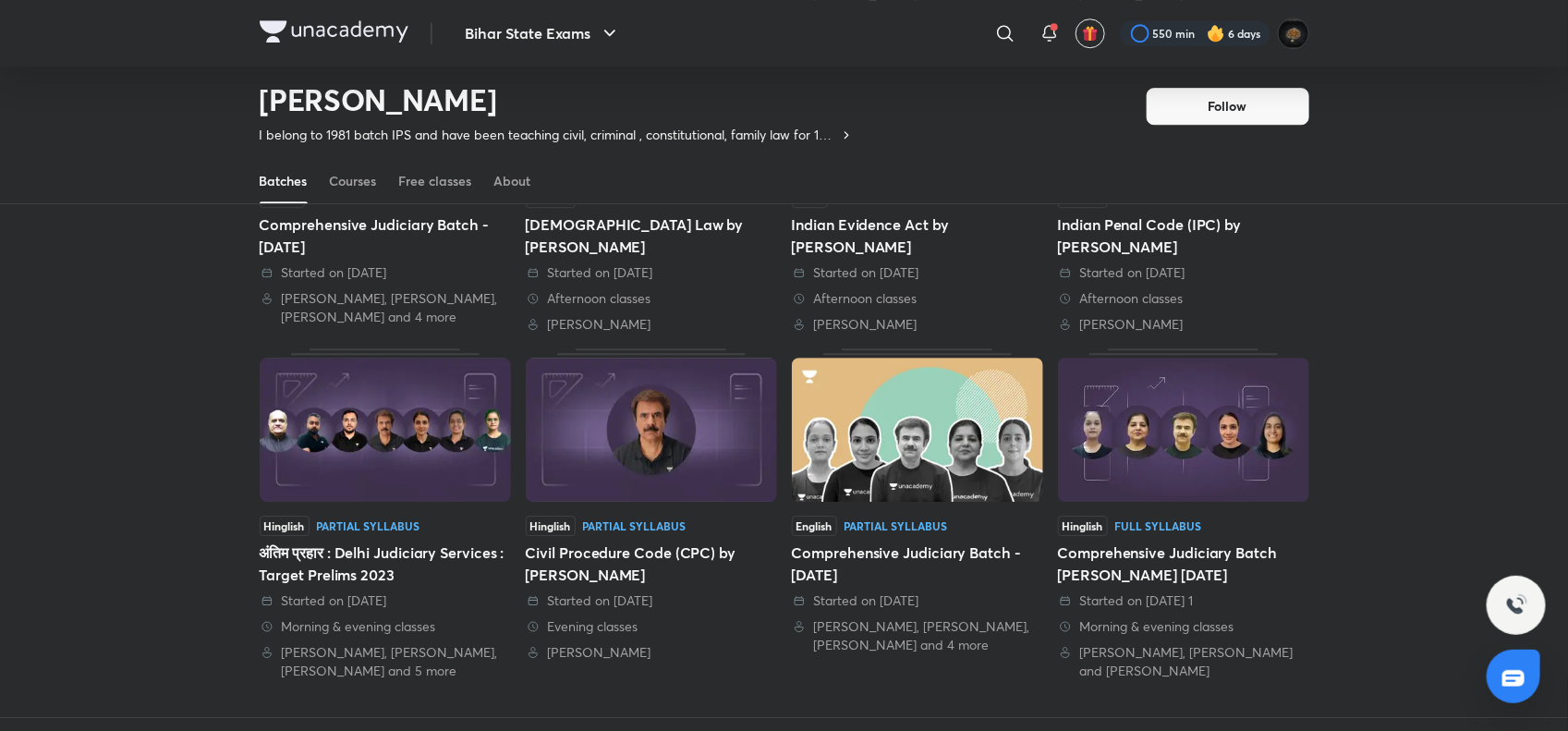
click at [916, 478] on img at bounding box center [918, 430] width 251 height 144
click at [884, 564] on div "Comprehensive Judiciary Batch - [DATE]" at bounding box center [918, 563] width 251 height 44
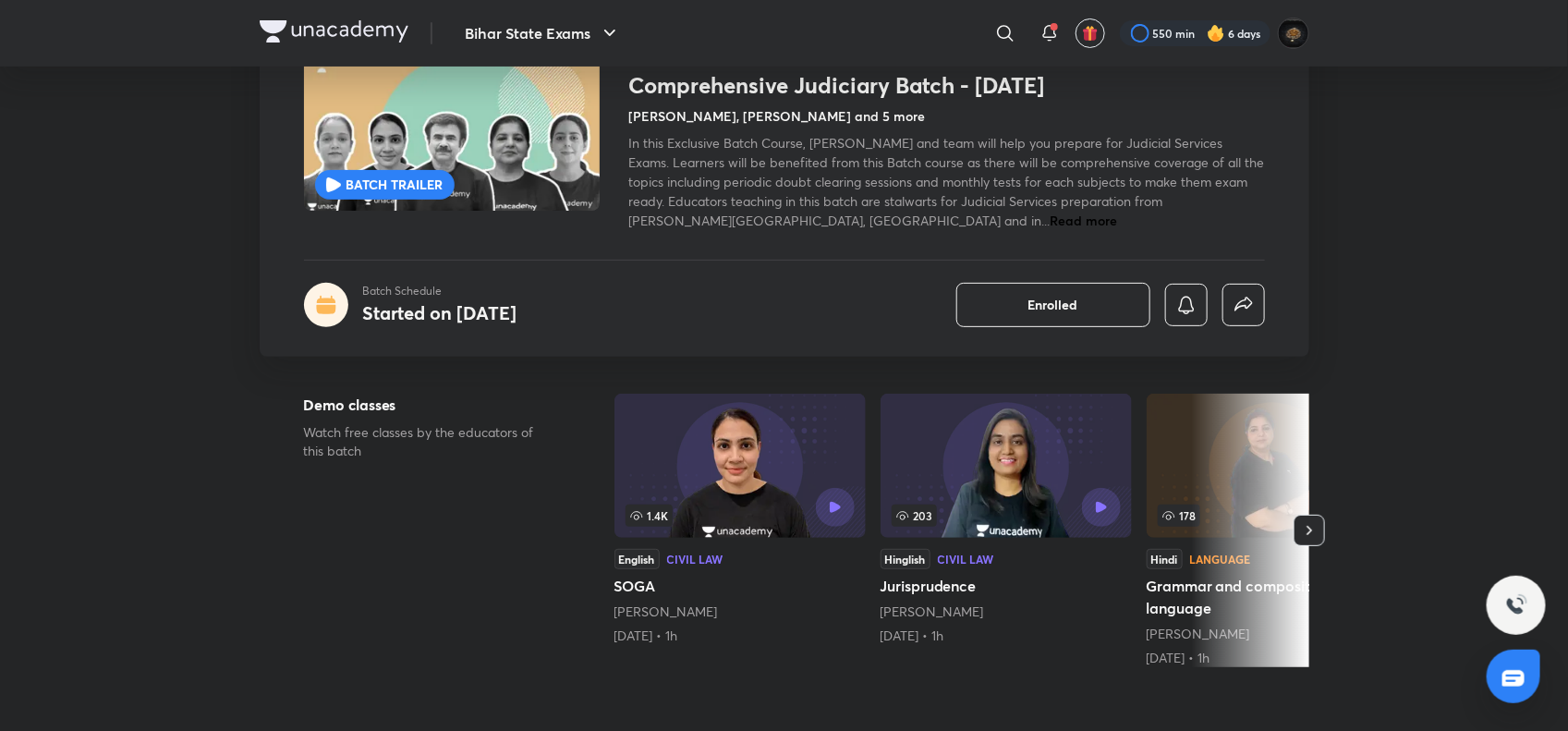
scroll to position [136, 0]
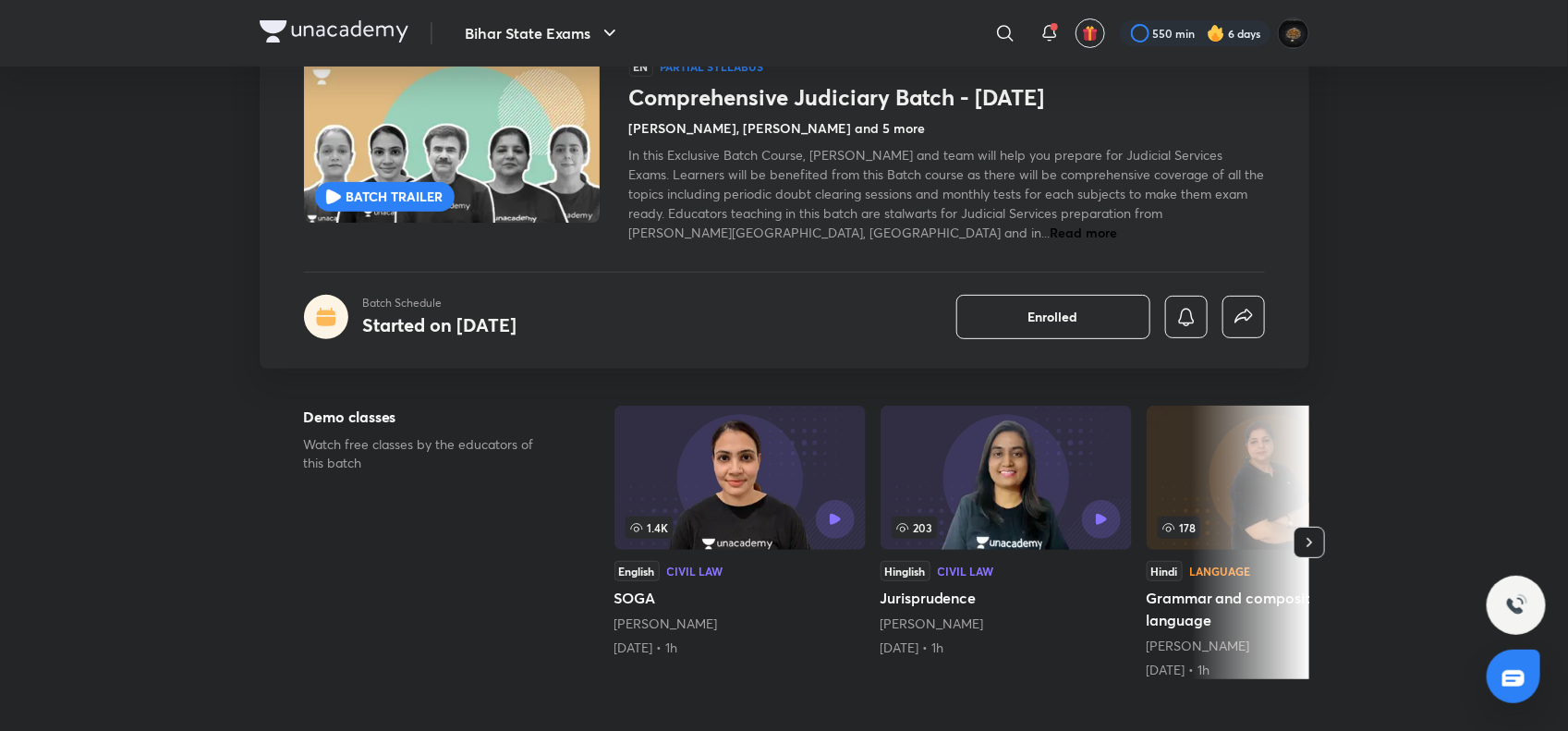
click at [1313, 542] on icon "button" at bounding box center [1309, 543] width 19 height 19
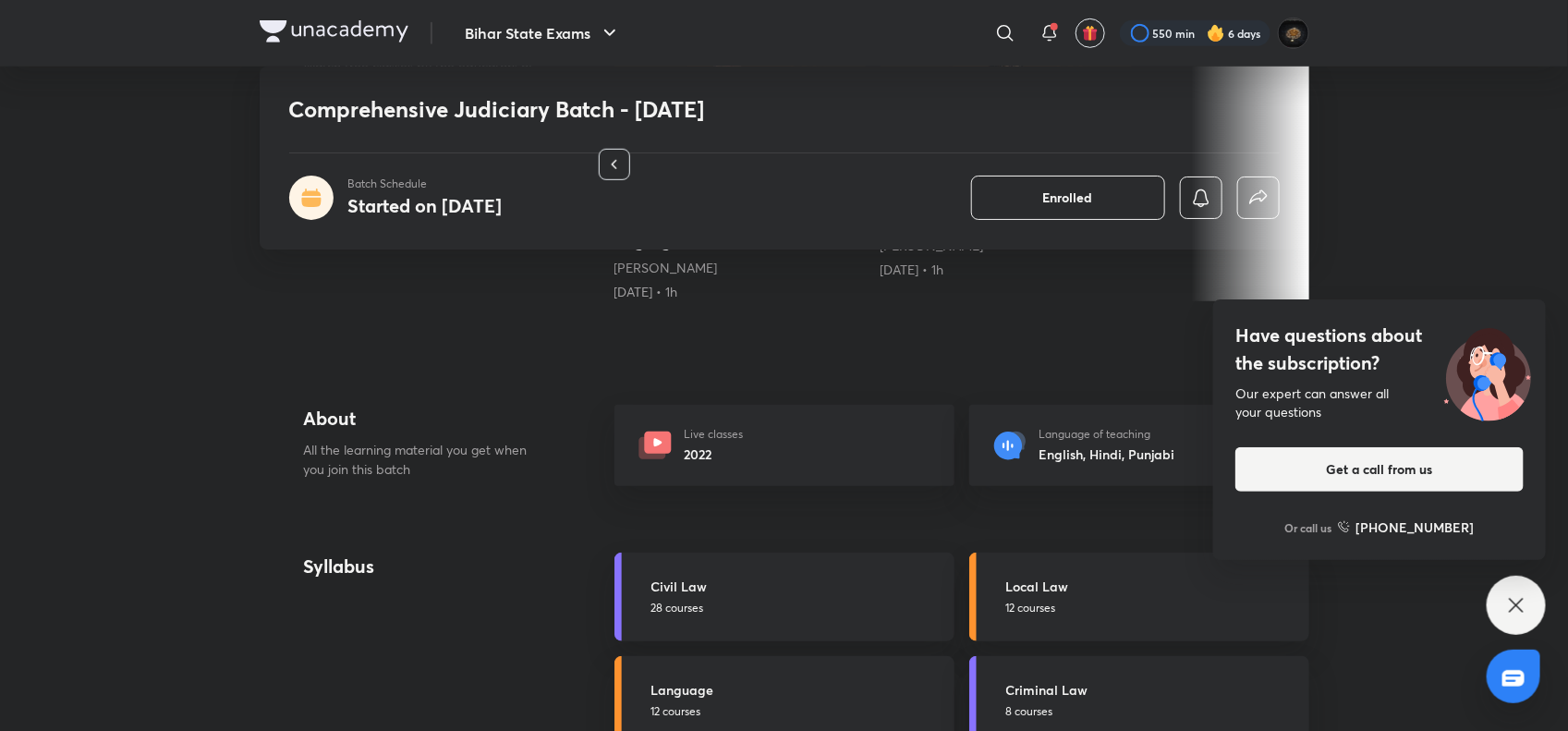
scroll to position [544, 0]
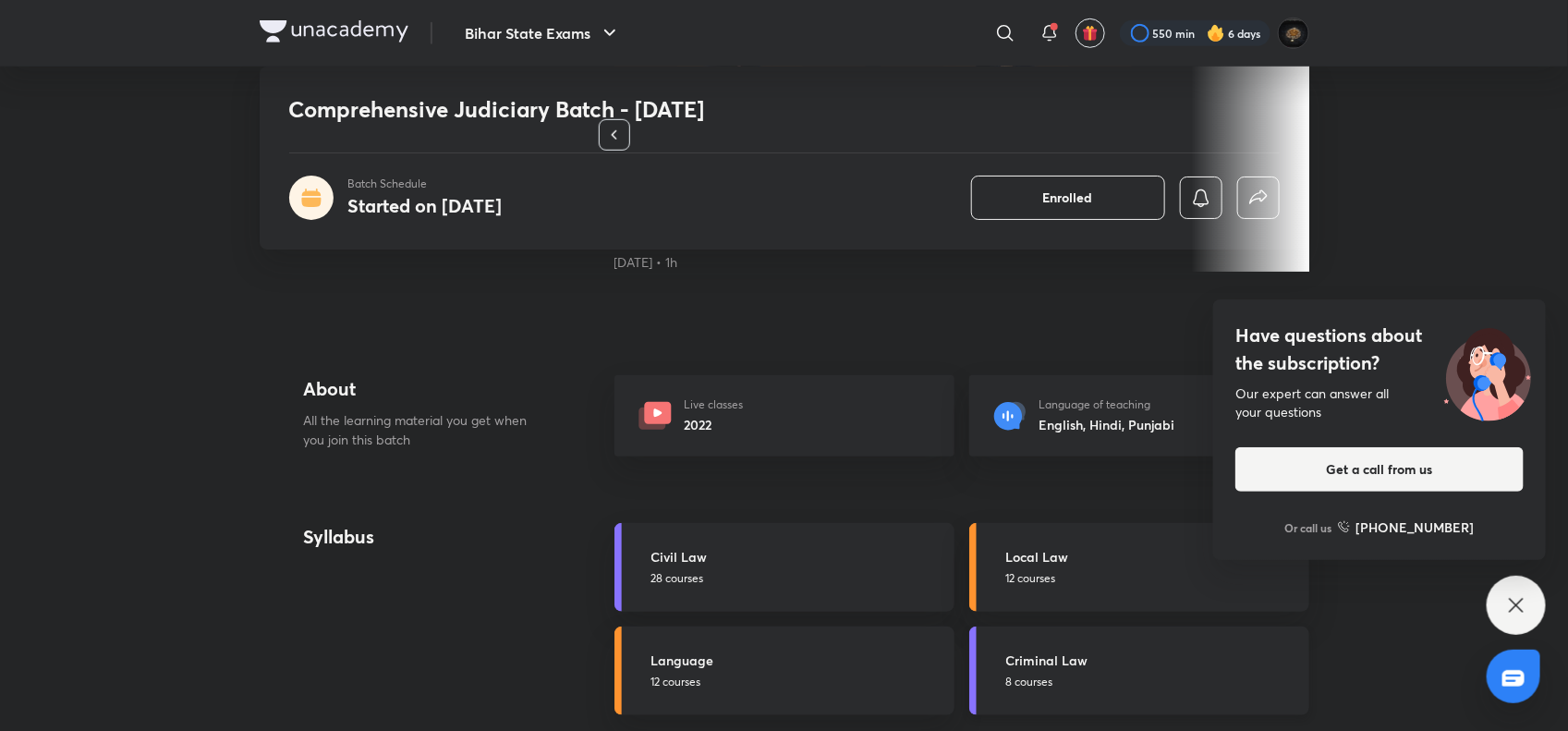
click at [1037, 668] on h5 "Criminal Law" at bounding box center [1153, 660] width 292 height 20
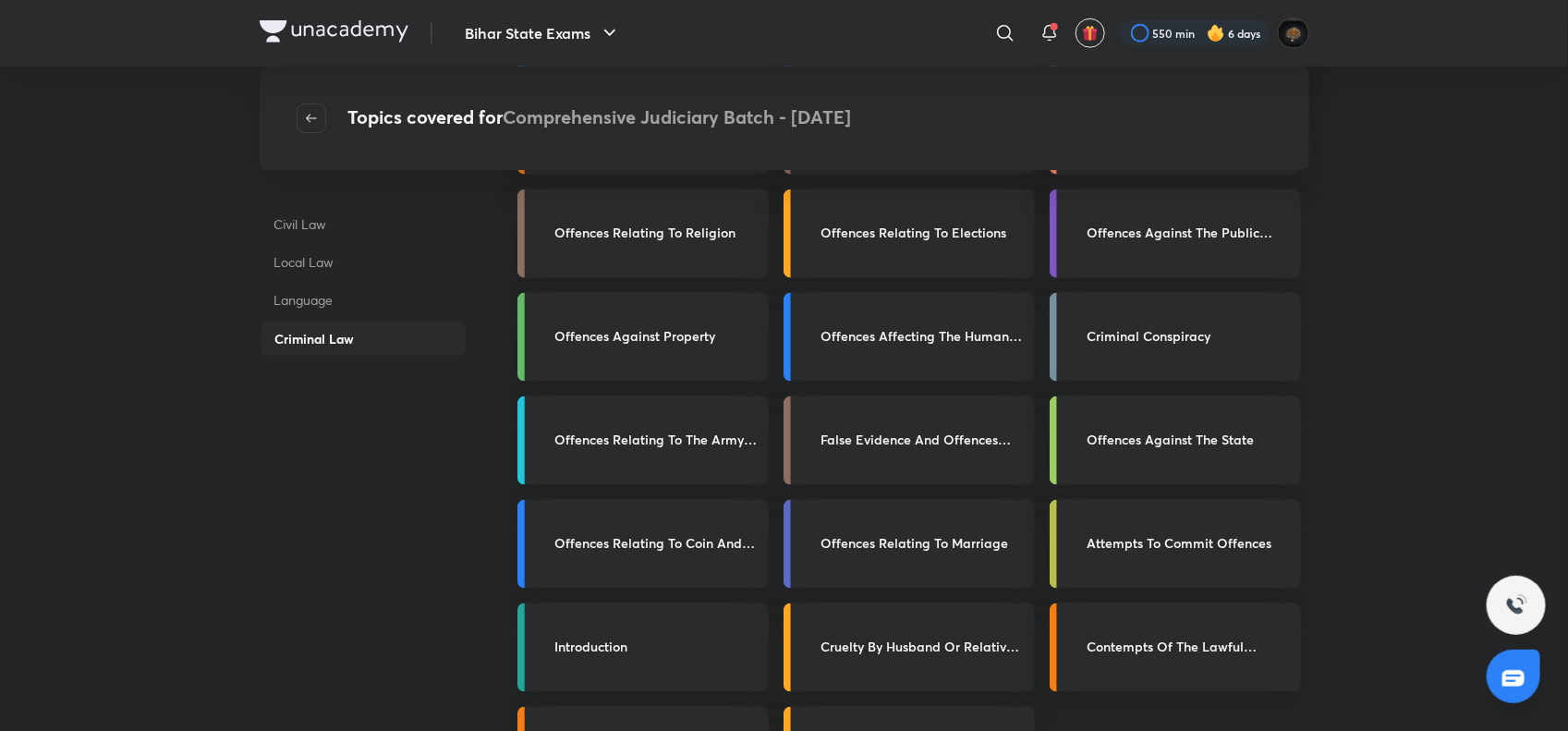
scroll to position [838, 0]
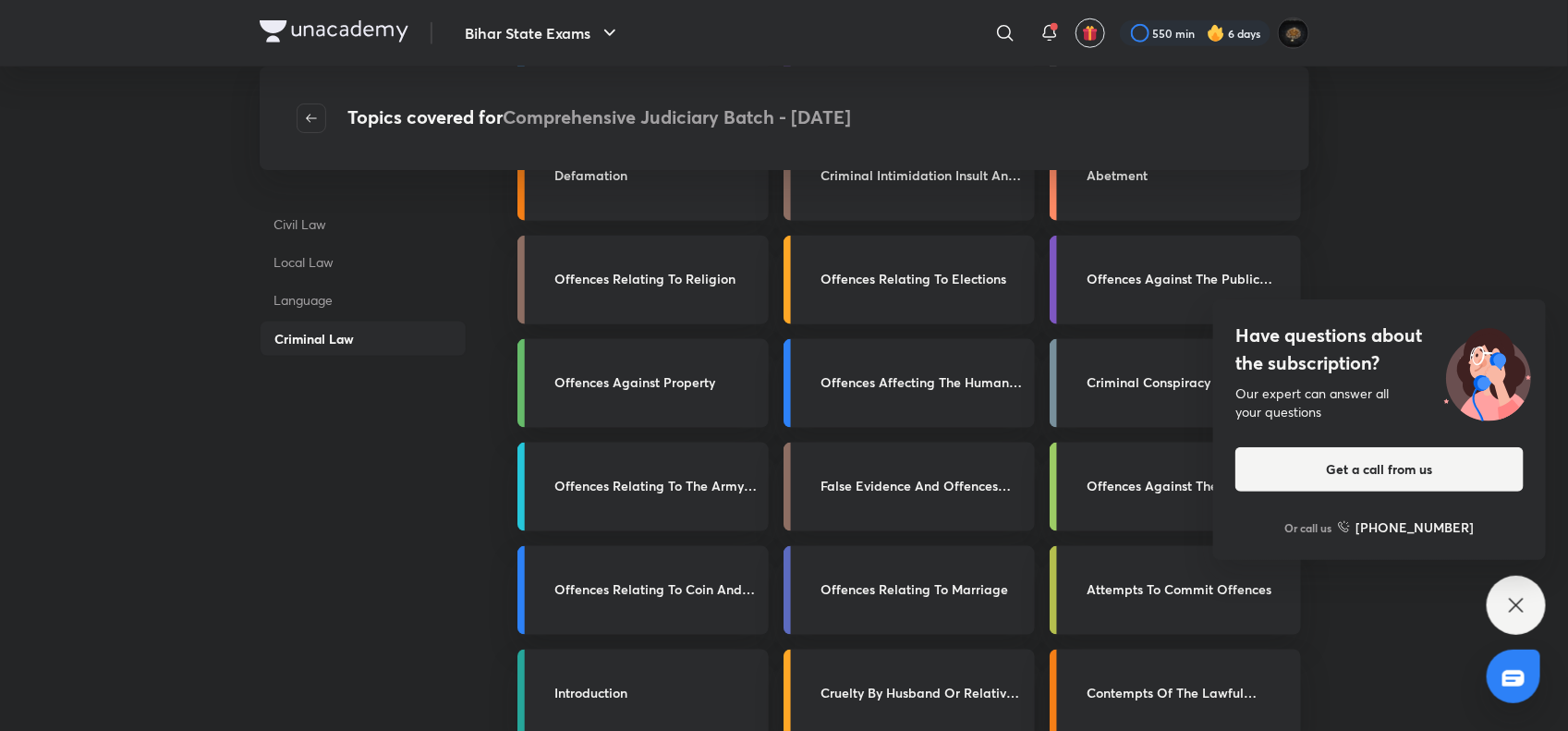
click at [310, 216] on p "Civil Law" at bounding box center [363, 224] width 207 height 34
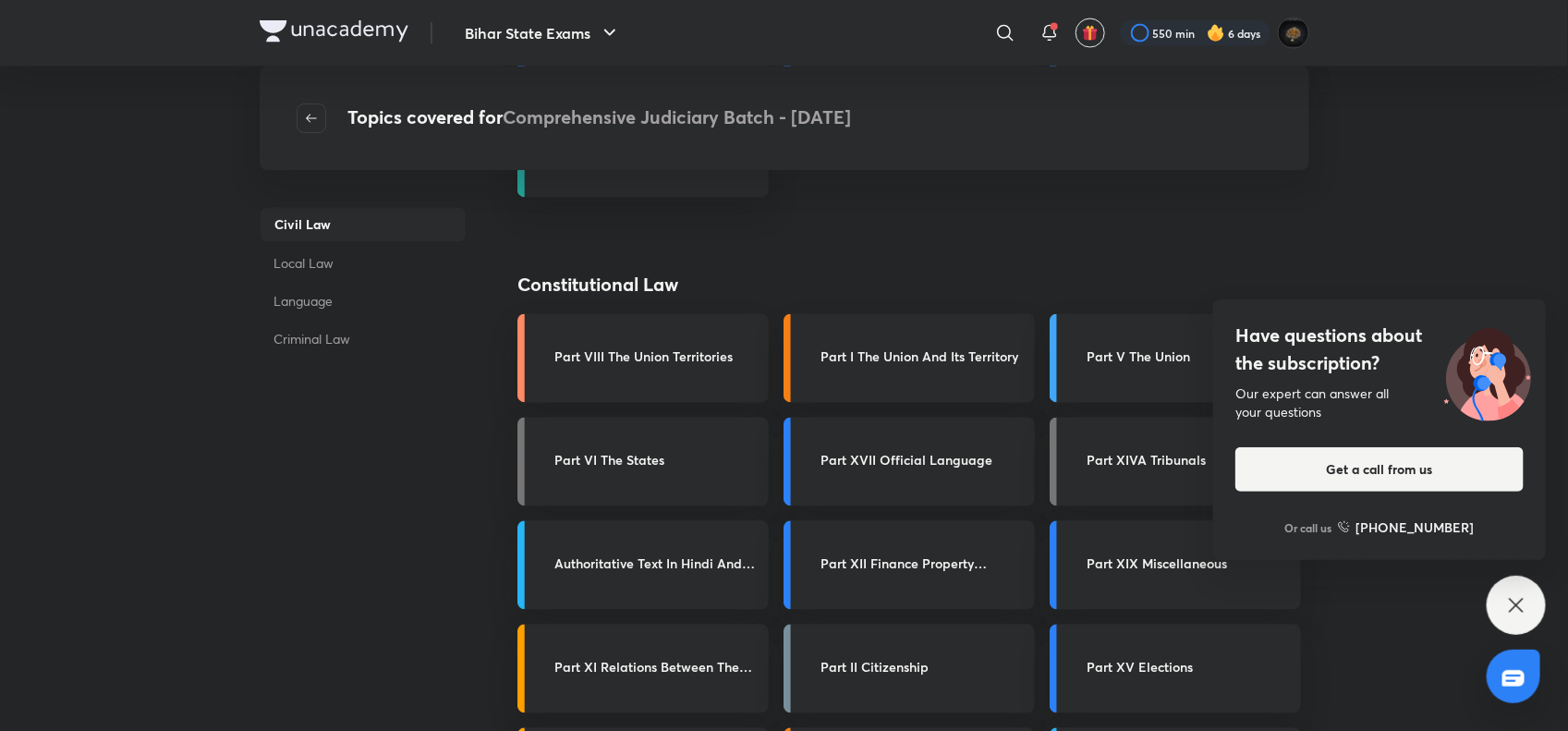
scroll to position [1466, 0]
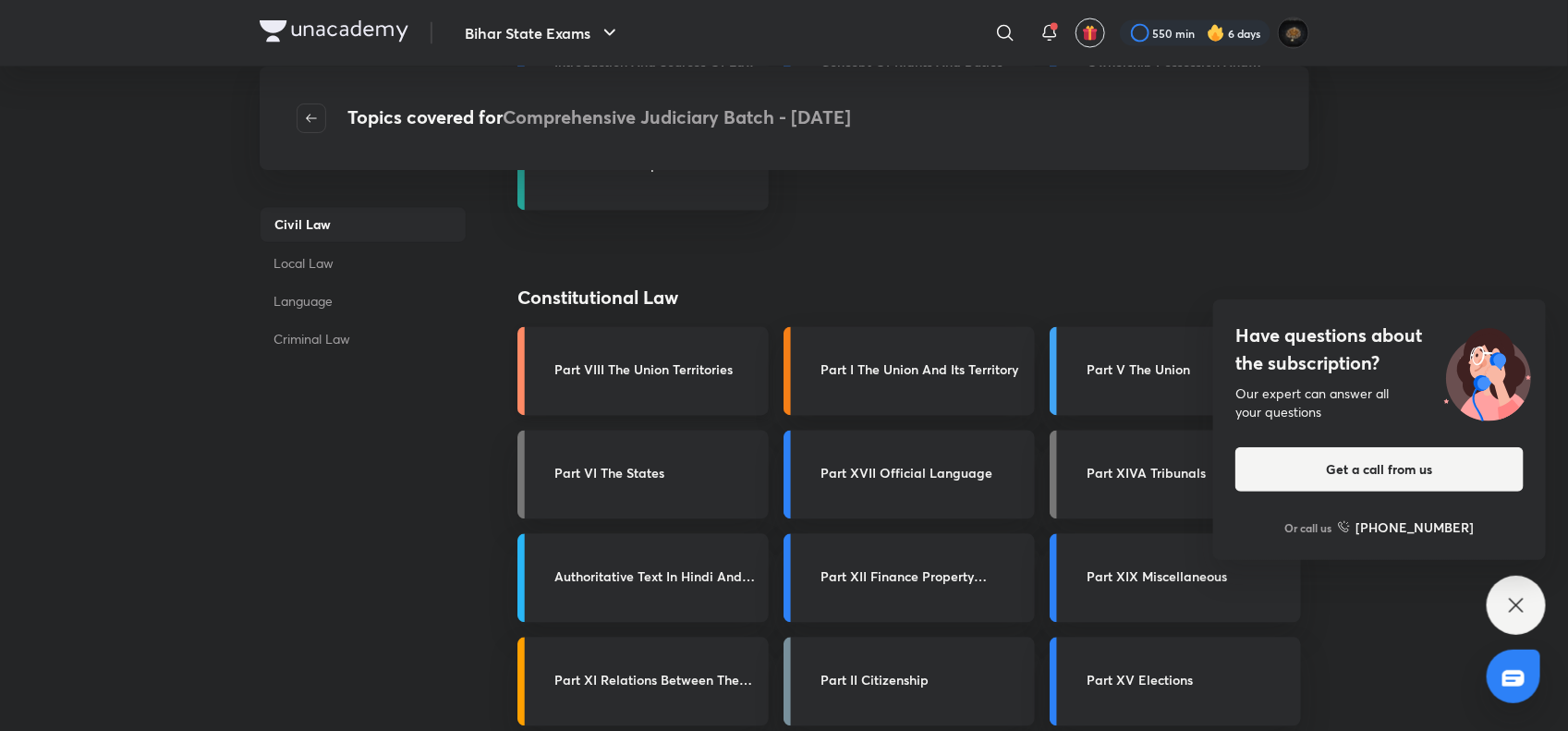
click at [628, 372] on h3 "Part VIII The Union Territories" at bounding box center [656, 370] width 203 height 20
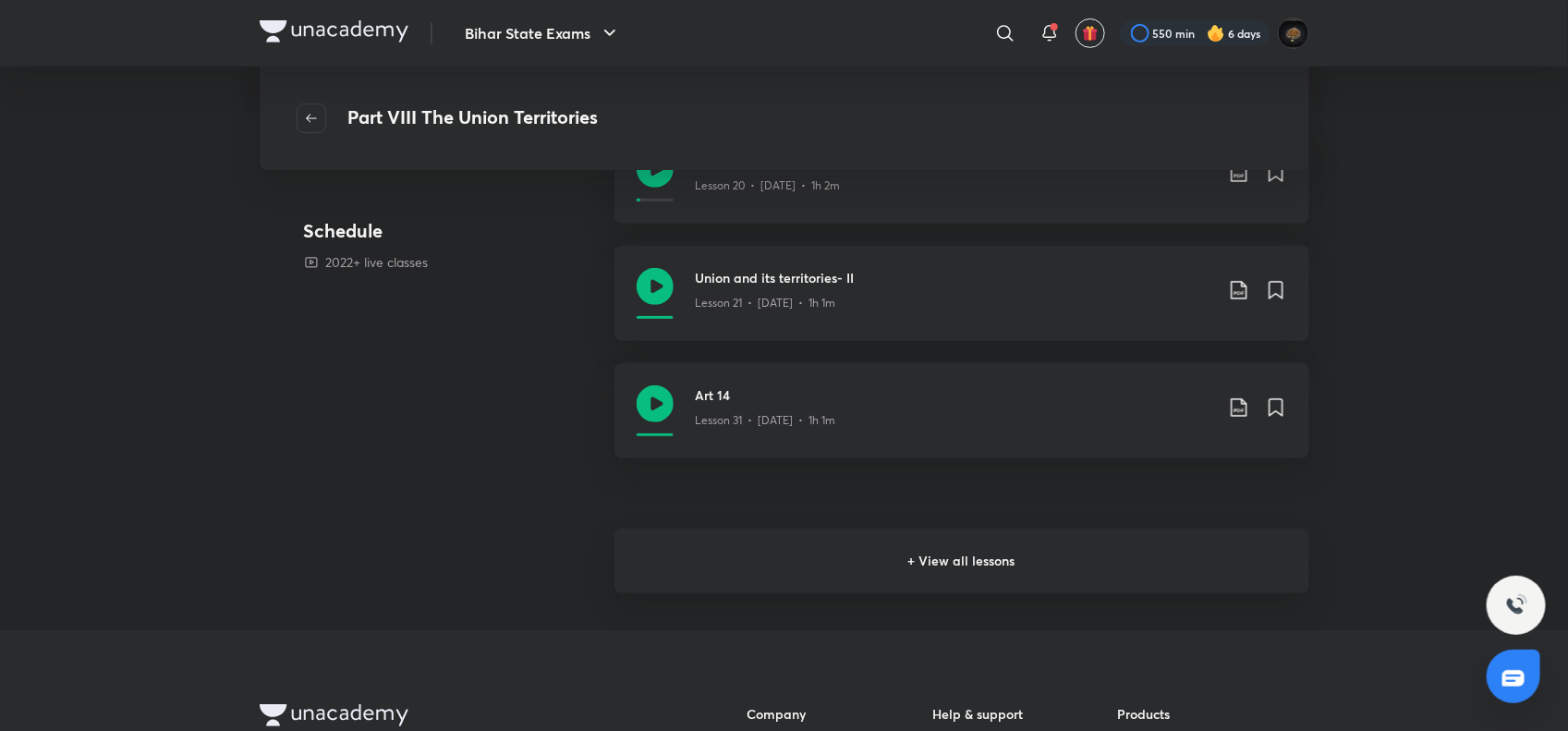
scroll to position [426, 0]
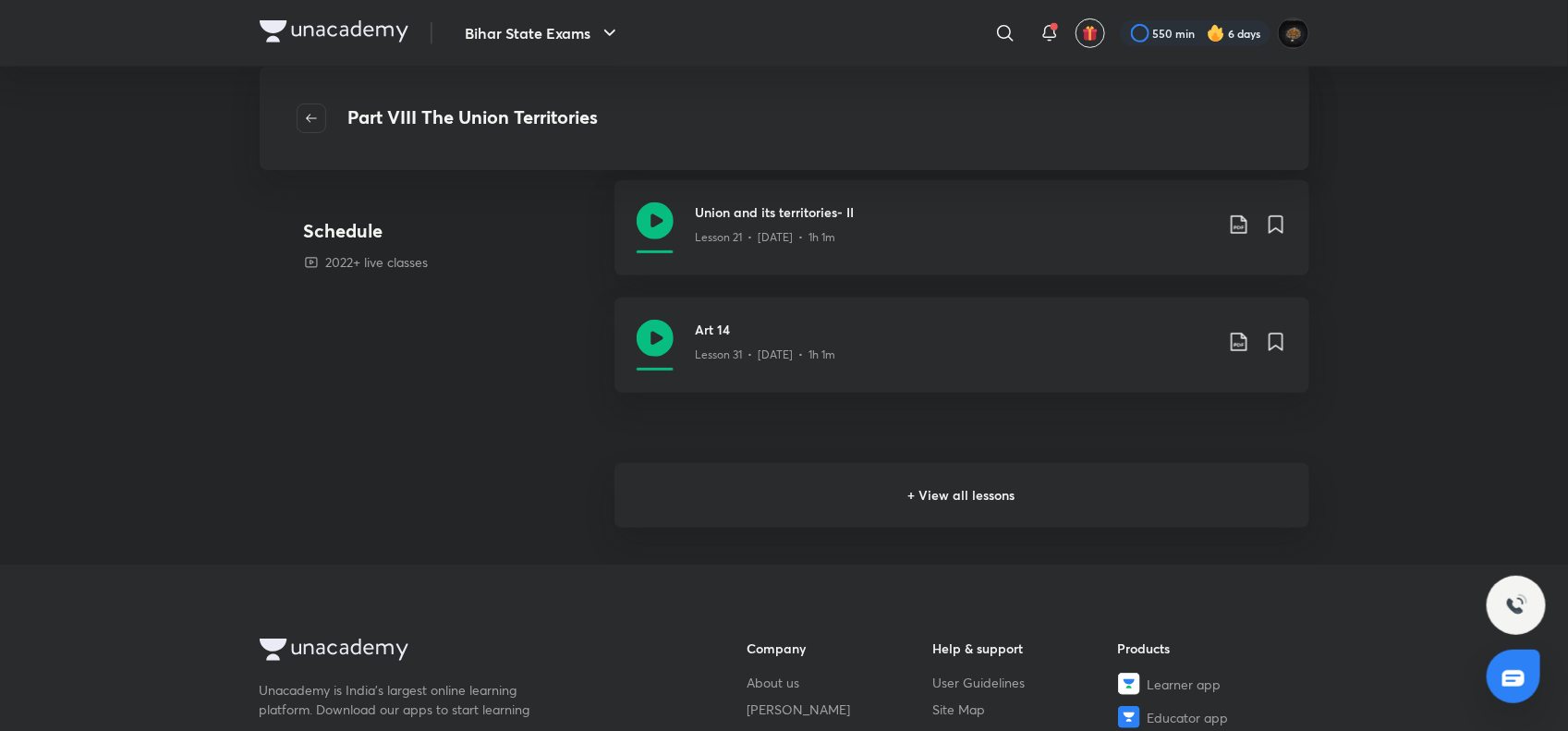
click at [994, 490] on h6 "+ View all lessons" at bounding box center [962, 495] width 694 height 65
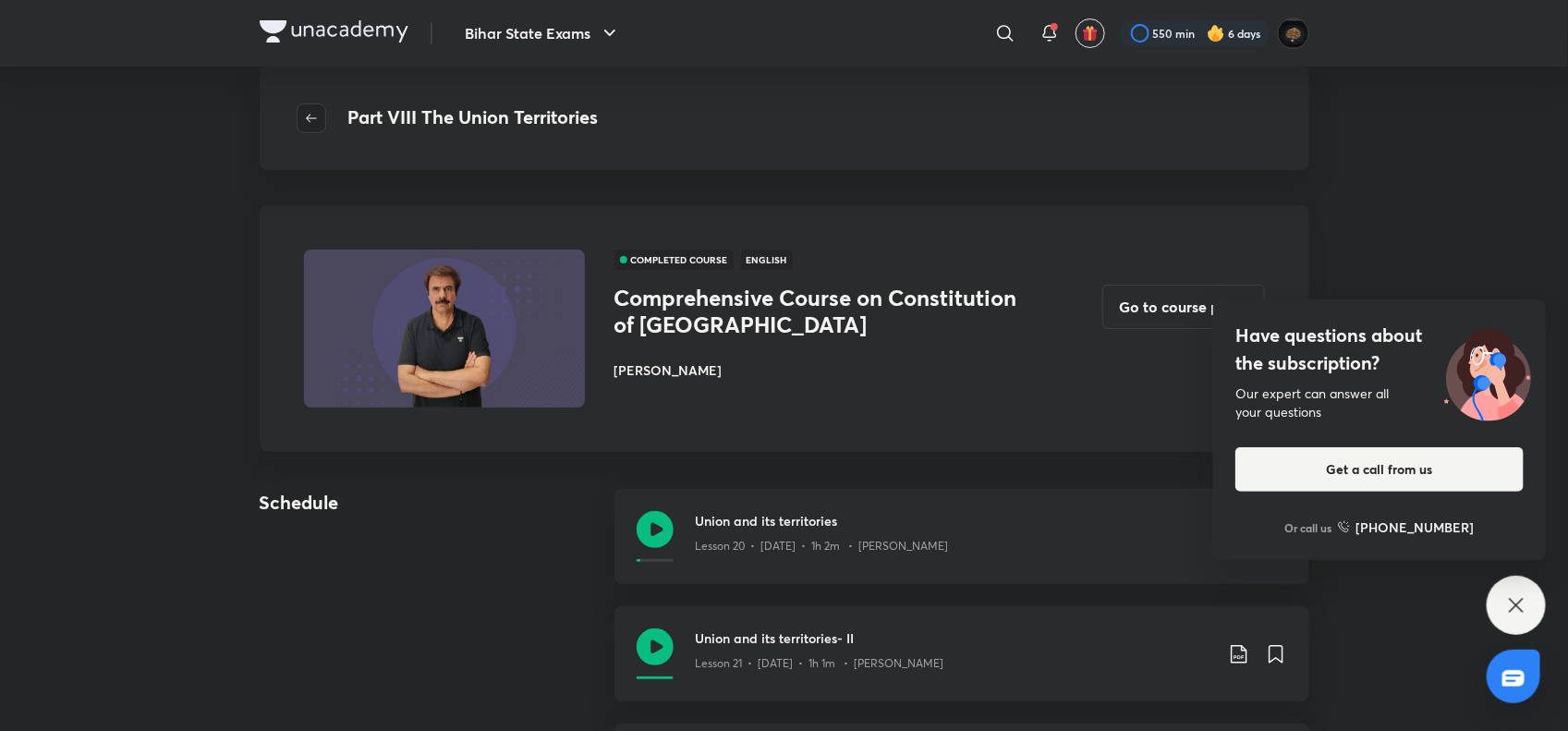
click at [321, 120] on span "button" at bounding box center [311, 118] width 28 height 15
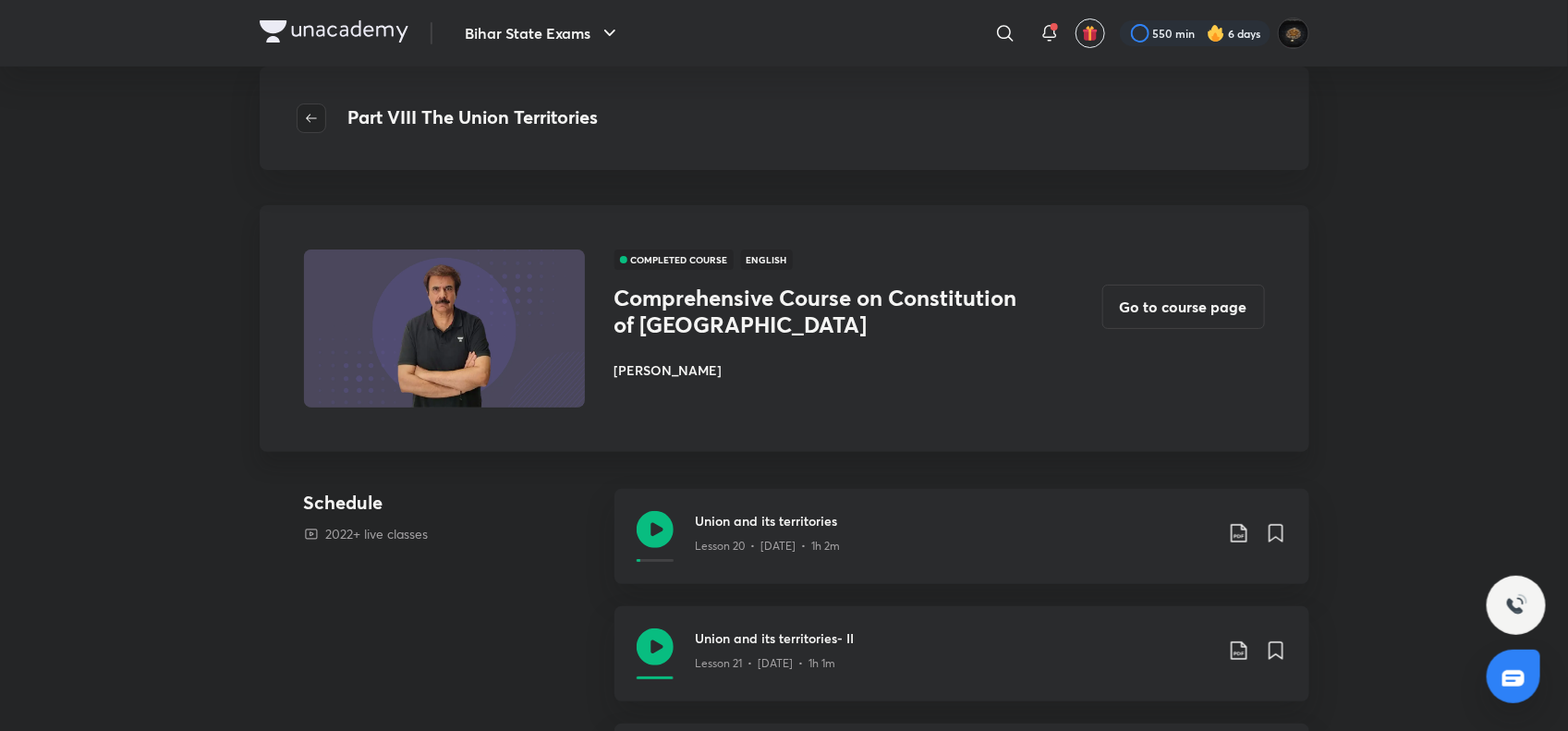
click at [311, 122] on icon "button" at bounding box center [311, 118] width 15 height 15
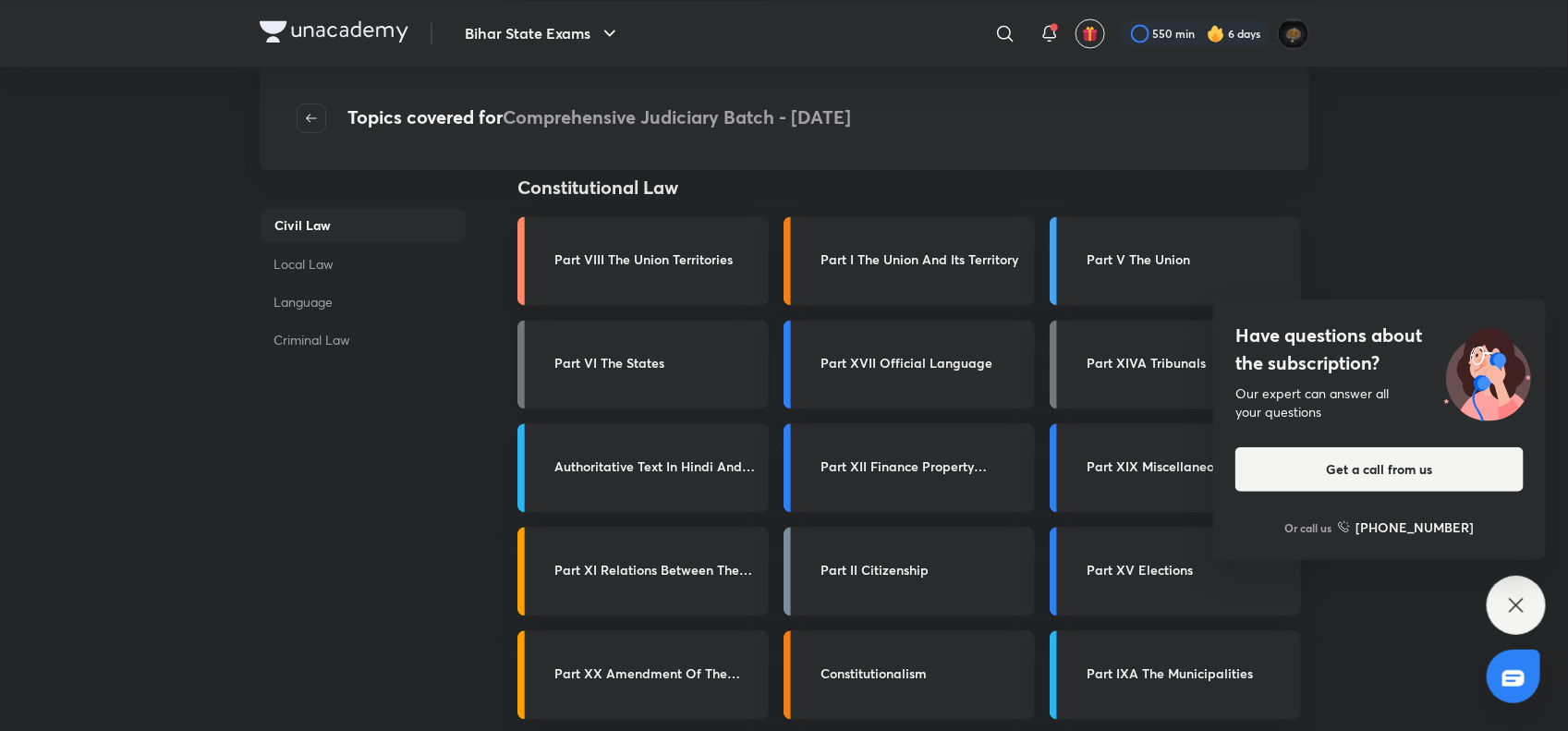
scroll to position [1571, 0]
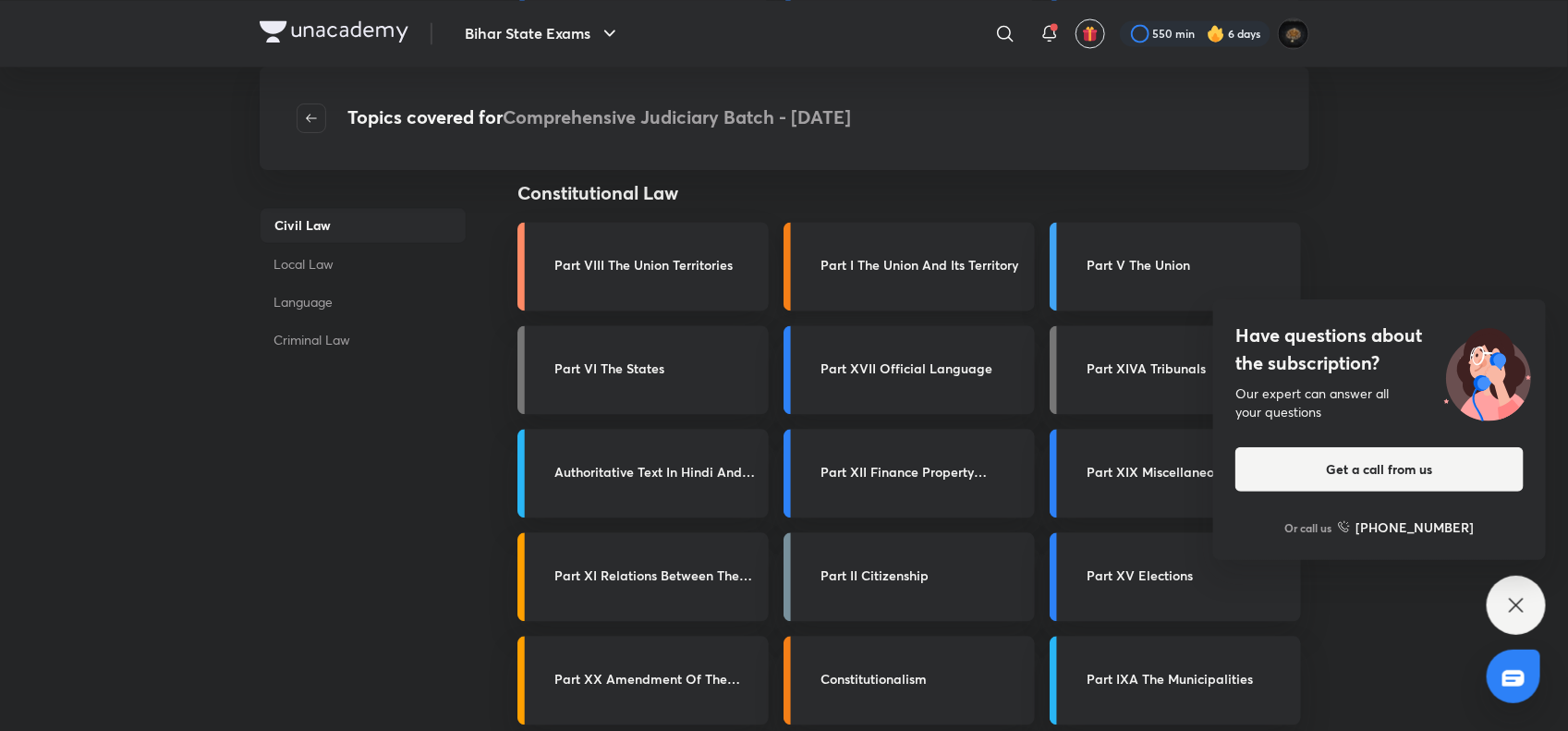
click at [913, 255] on h3 "Part I The Union And Its Territory" at bounding box center [922, 264] width 203 height 20
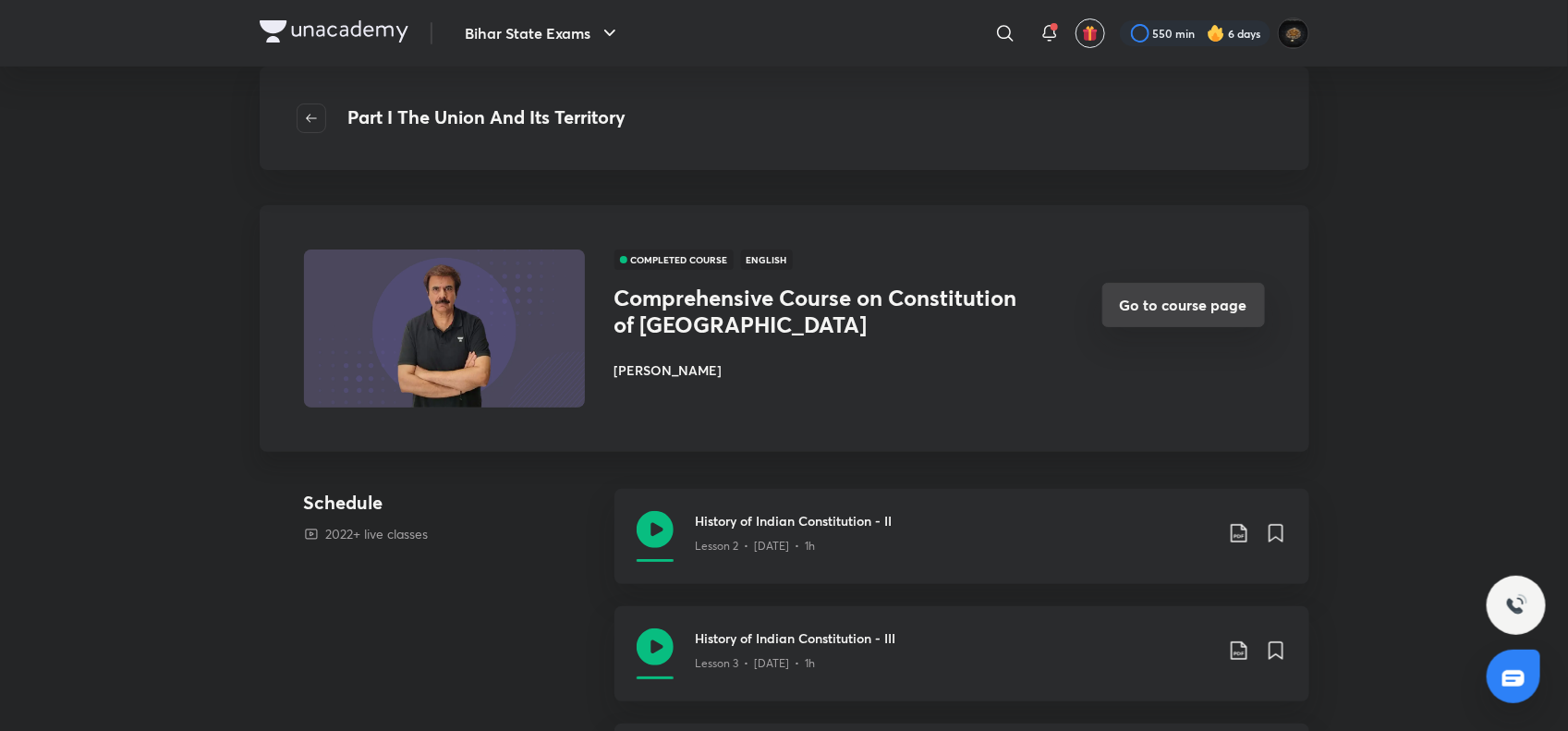
click at [1165, 294] on button "Go to course page" at bounding box center [1184, 305] width 163 height 44
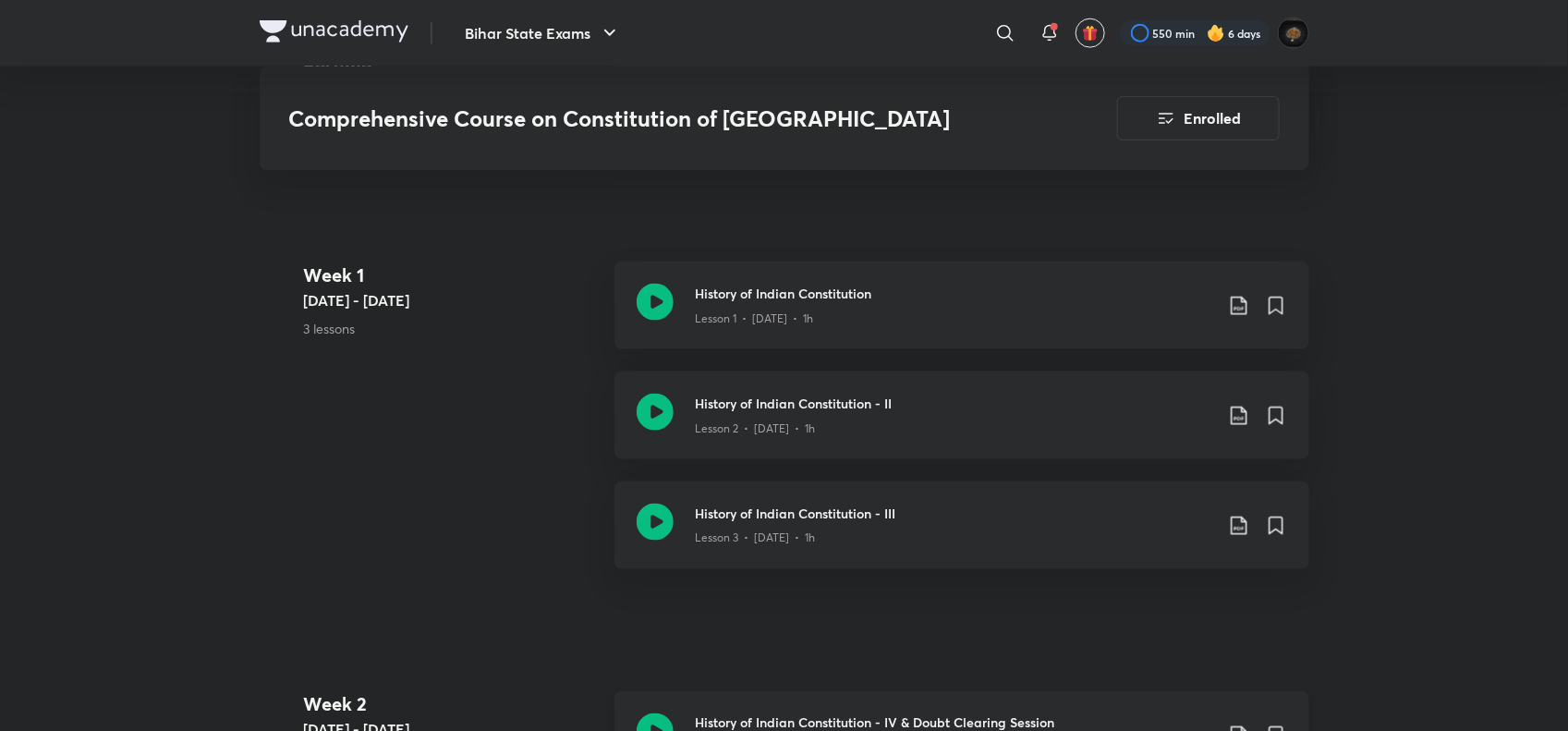
scroll to position [996, 0]
